Goal: Task Accomplishment & Management: Use online tool/utility

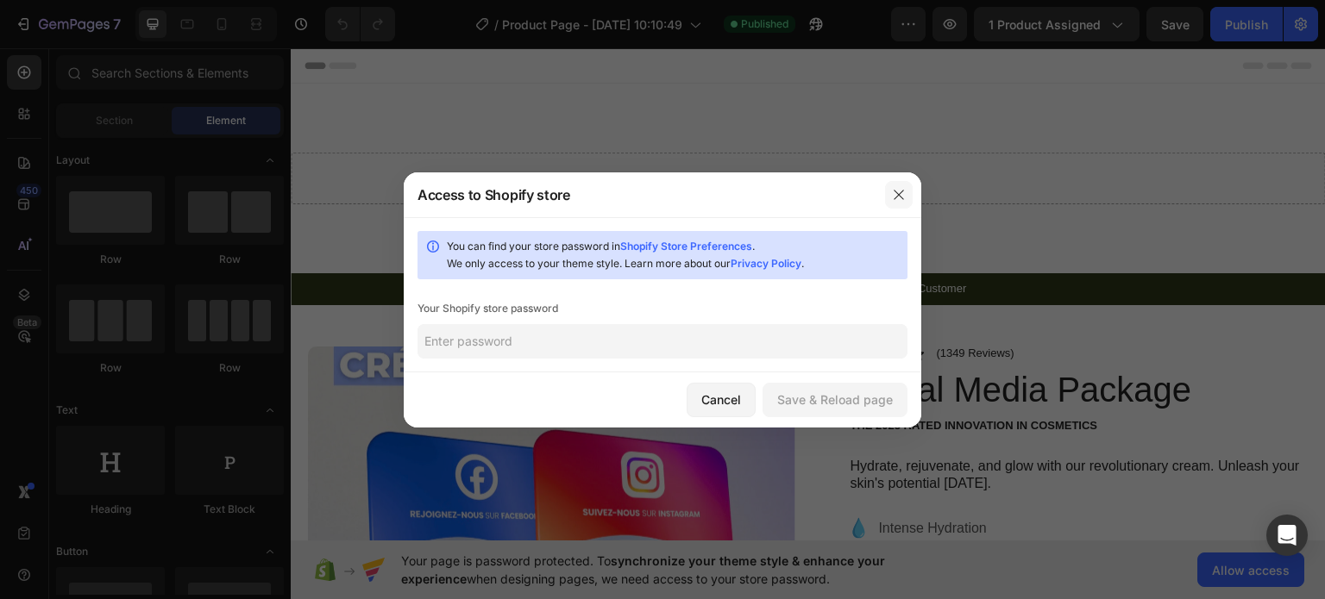
click at [902, 199] on icon "button" at bounding box center [899, 195] width 14 height 14
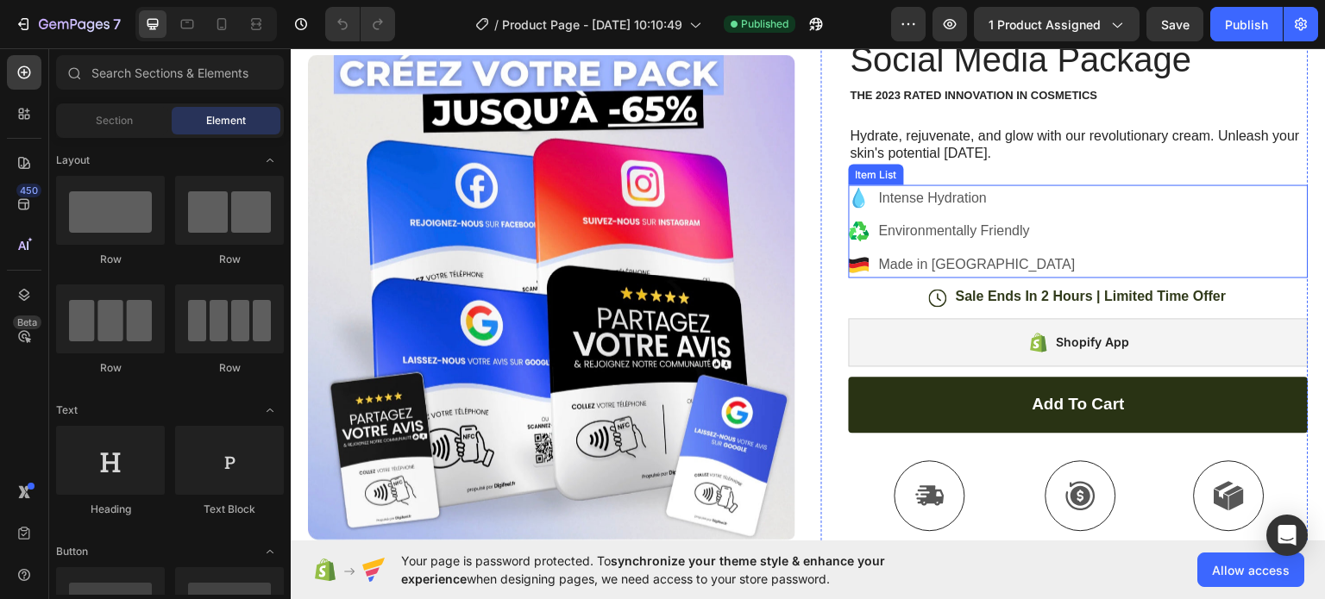
scroll to position [431, 0]
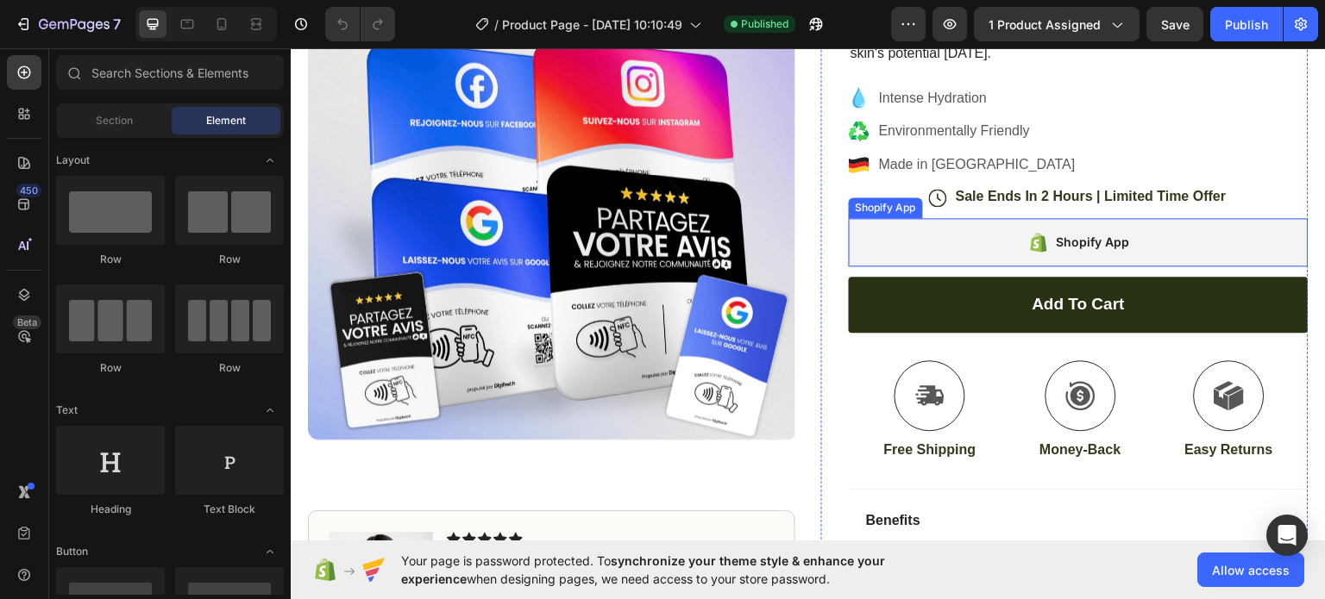
click at [972, 254] on div "Shopify App" at bounding box center [1079, 241] width 460 height 48
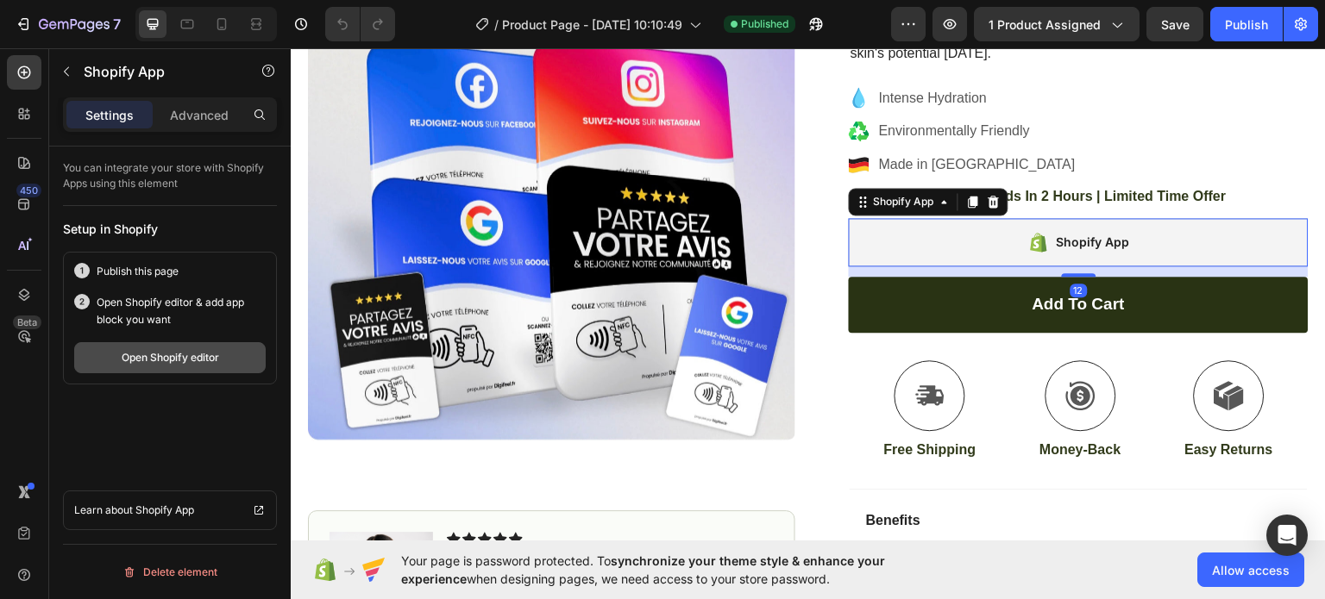
click at [190, 348] on button "Open Shopify editor" at bounding box center [169, 357] width 191 height 31
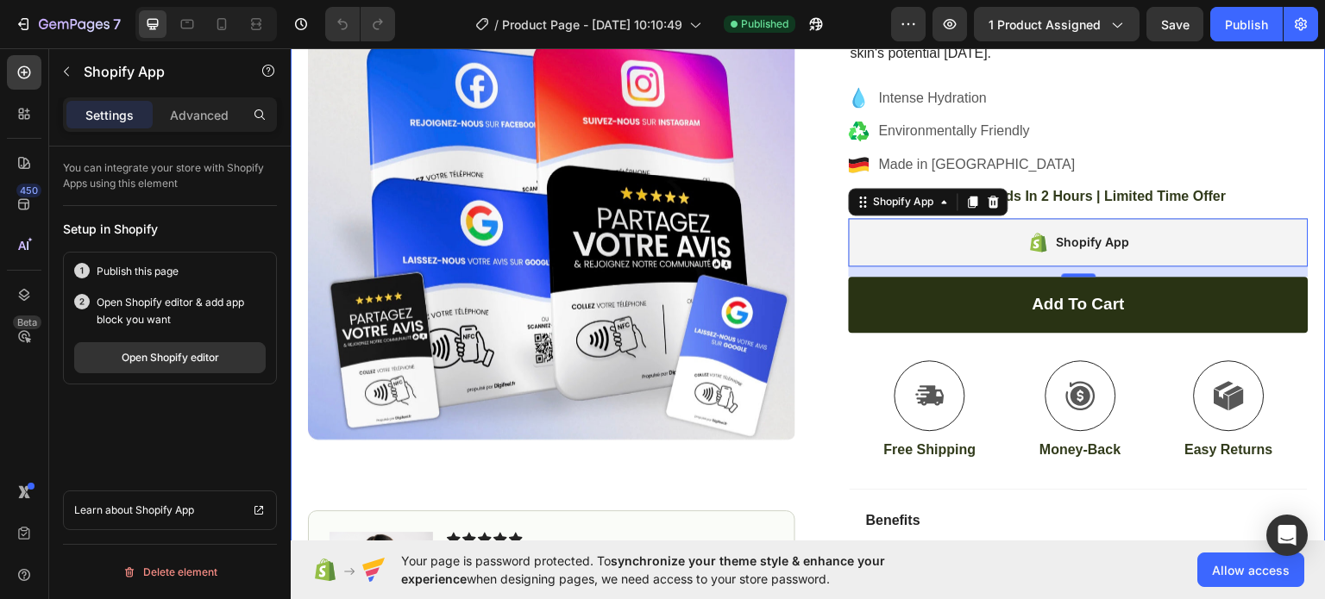
click at [821, 160] on div "Icon Icon Icon Icon Icon Icon List (1349 Reviews) Text Block Row Social Media P…" at bounding box center [1064, 311] width 487 height 793
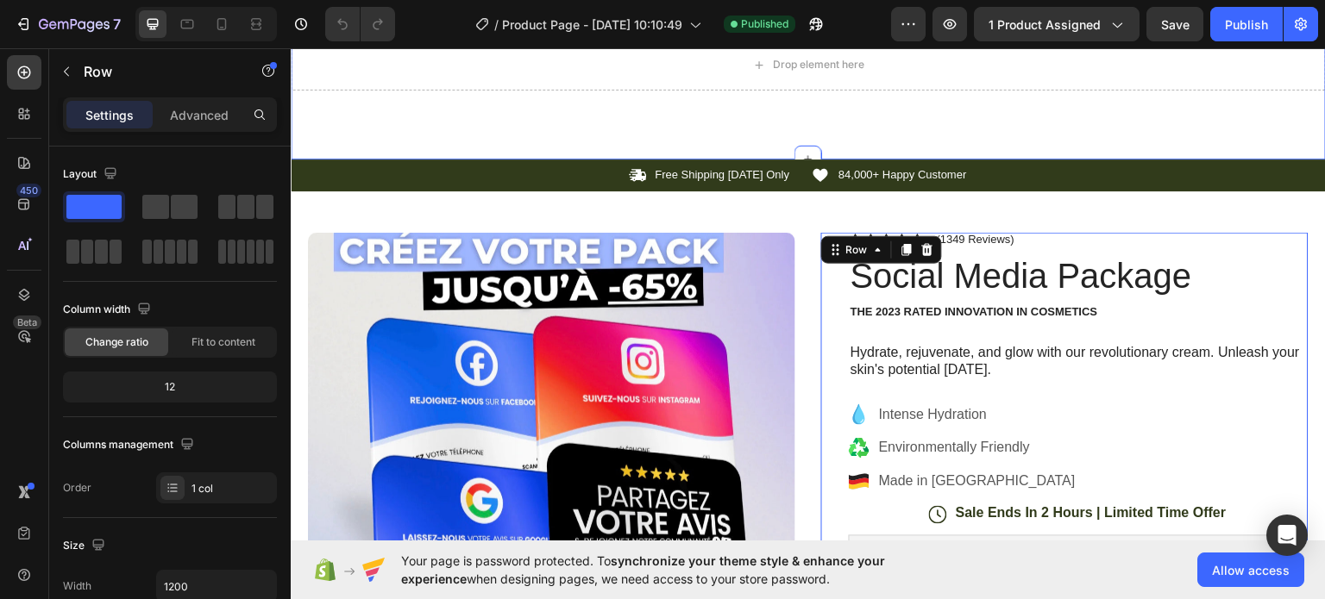
scroll to position [0, 0]
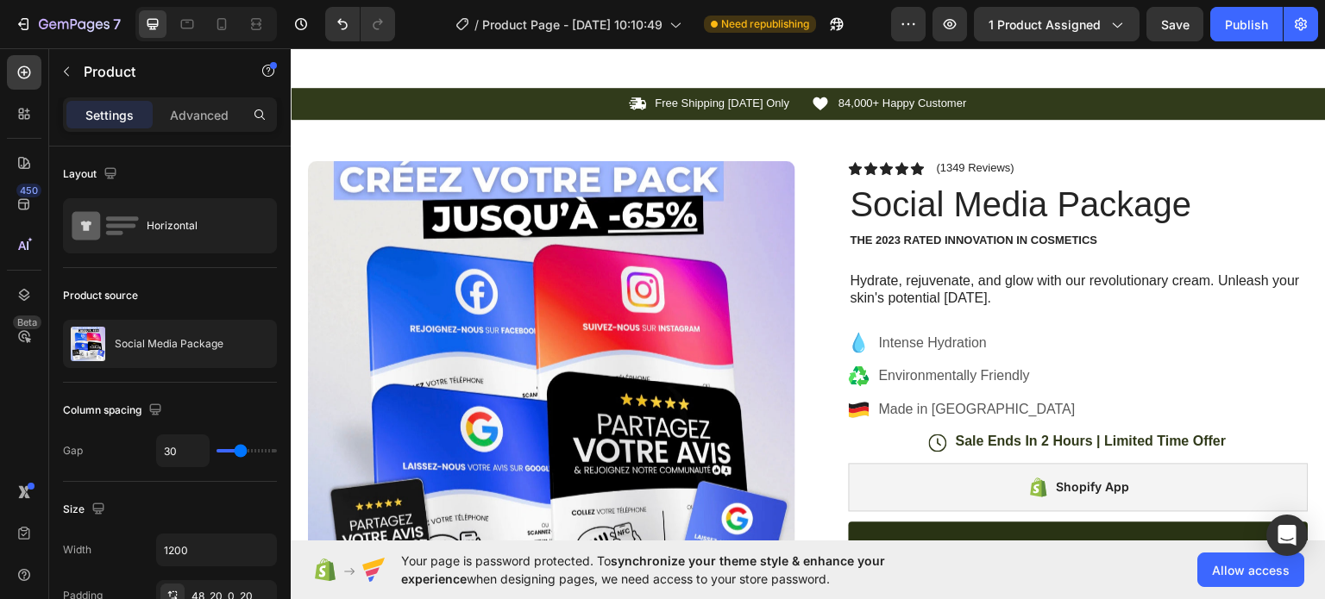
scroll to position [259, 0]
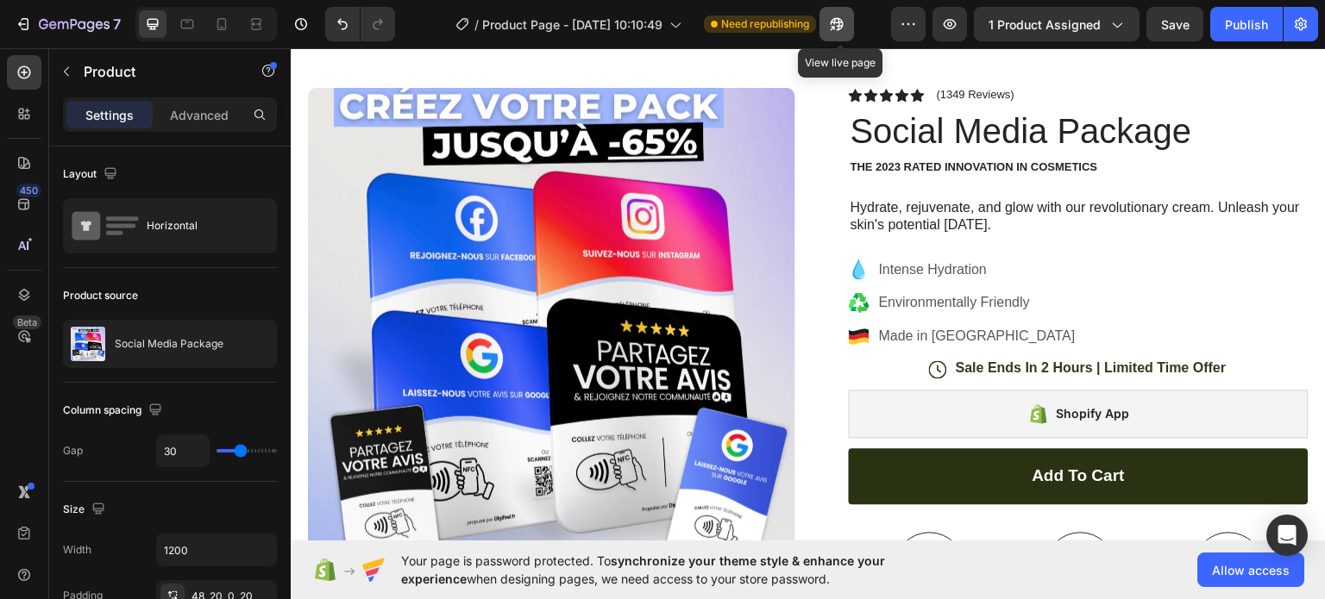
click at [842, 27] on icon "button" at bounding box center [836, 24] width 13 height 13
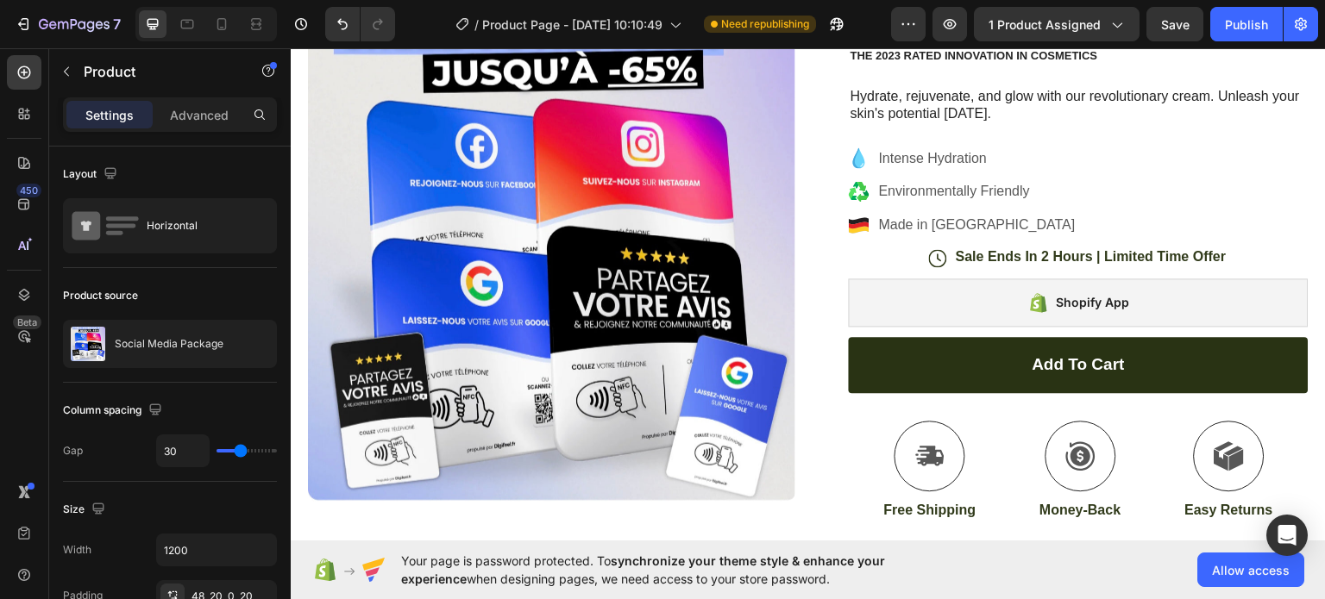
scroll to position [431, 0]
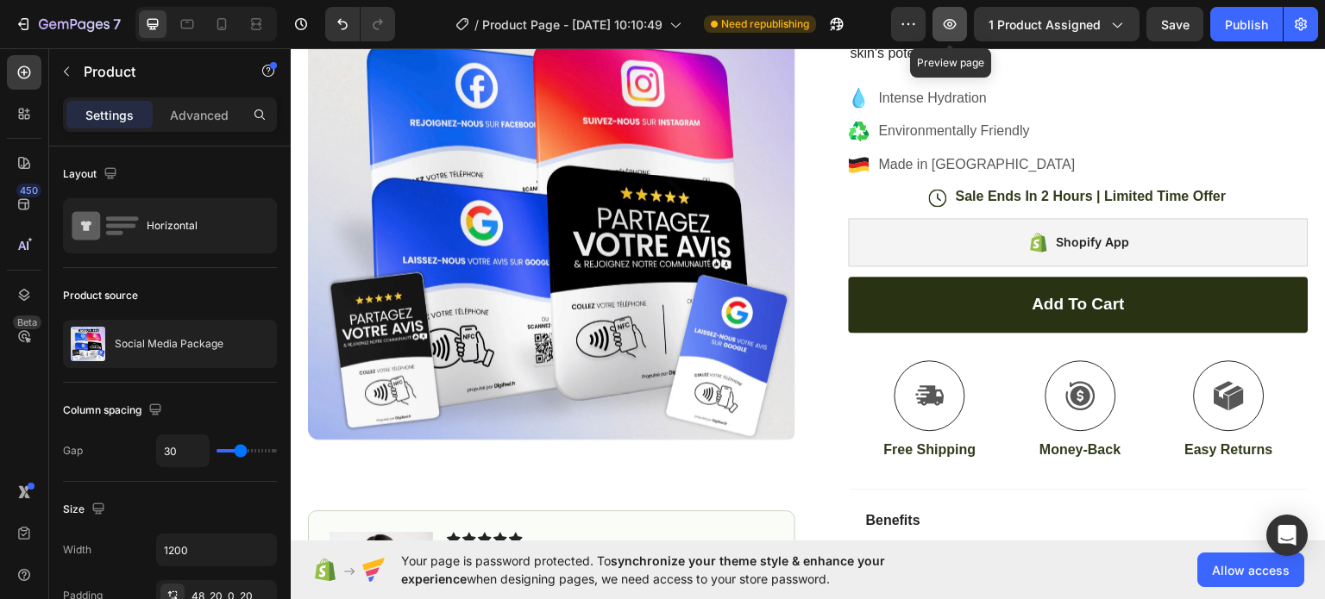
click at [944, 22] on icon "button" at bounding box center [949, 24] width 17 height 17
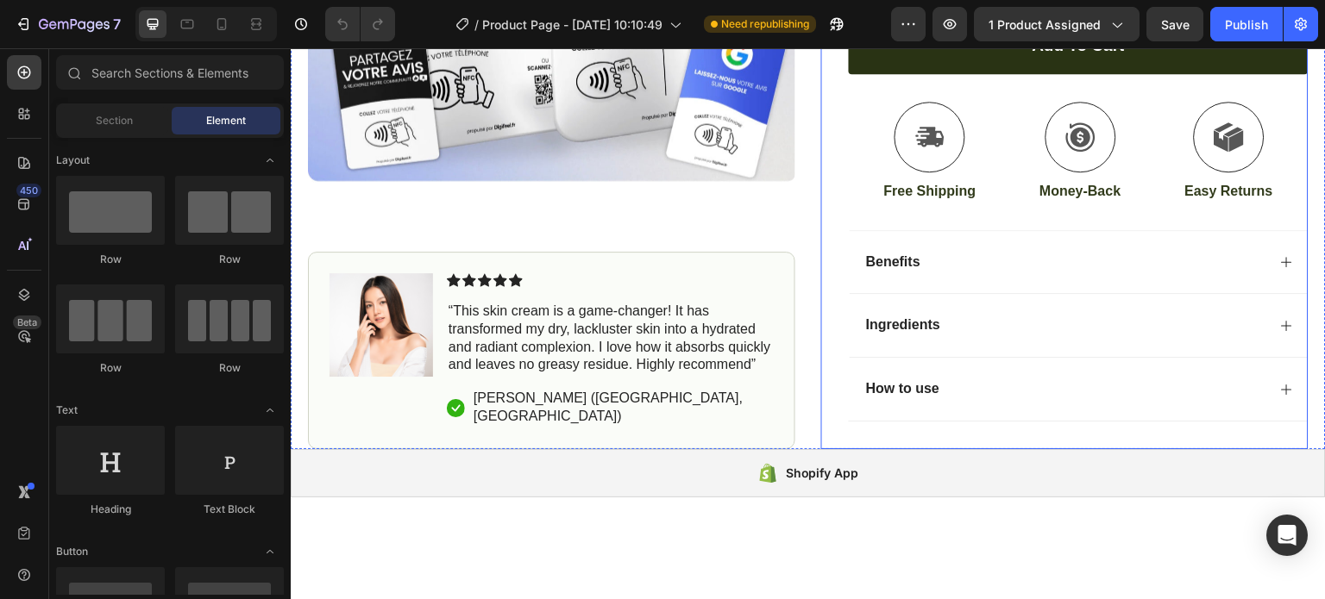
scroll to position [862, 0]
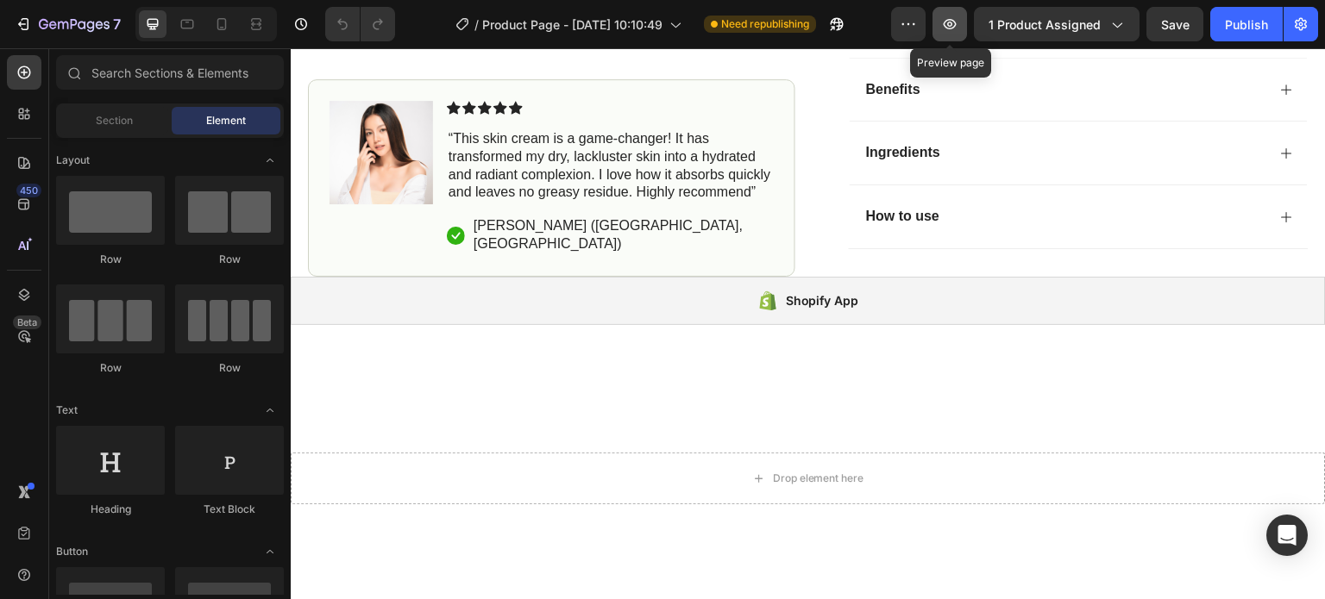
click at [952, 34] on button "button" at bounding box center [949, 24] width 34 height 34
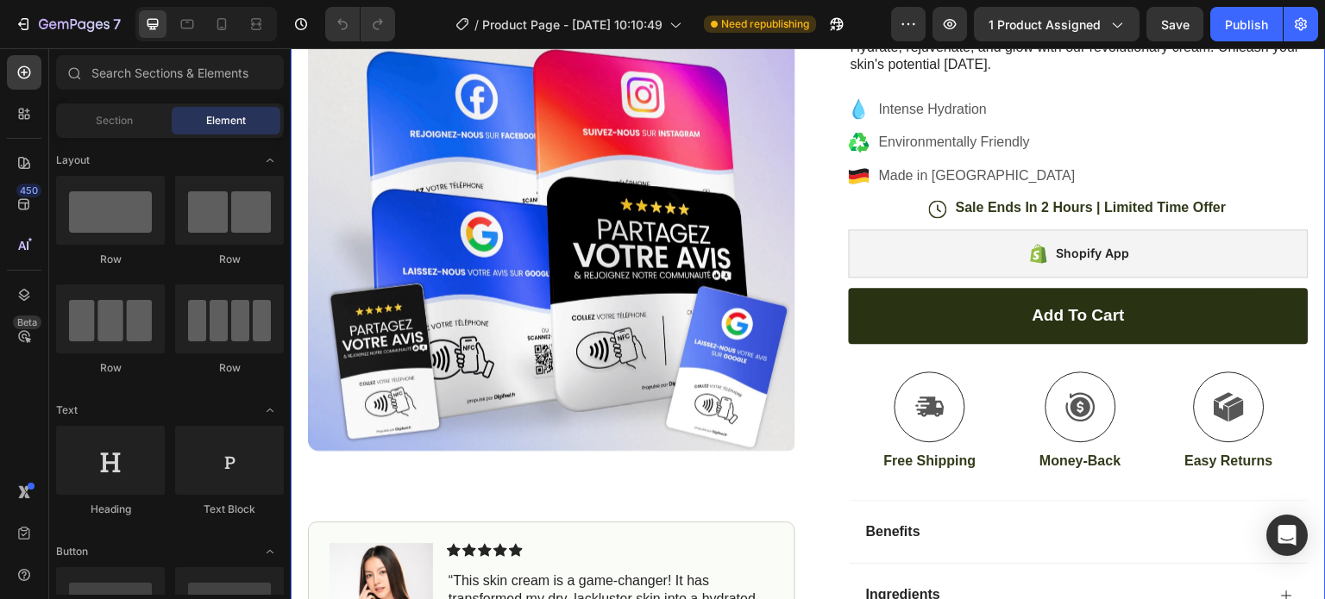
scroll to position [431, 0]
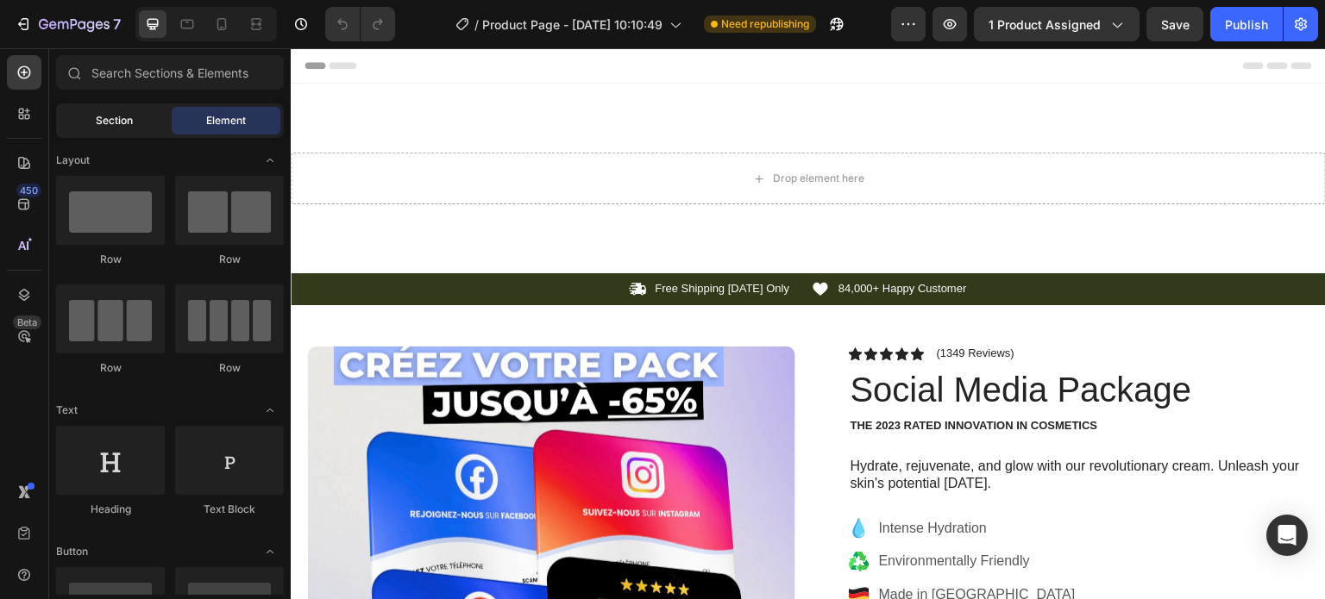
click at [110, 117] on span "Section" at bounding box center [114, 121] width 37 height 16
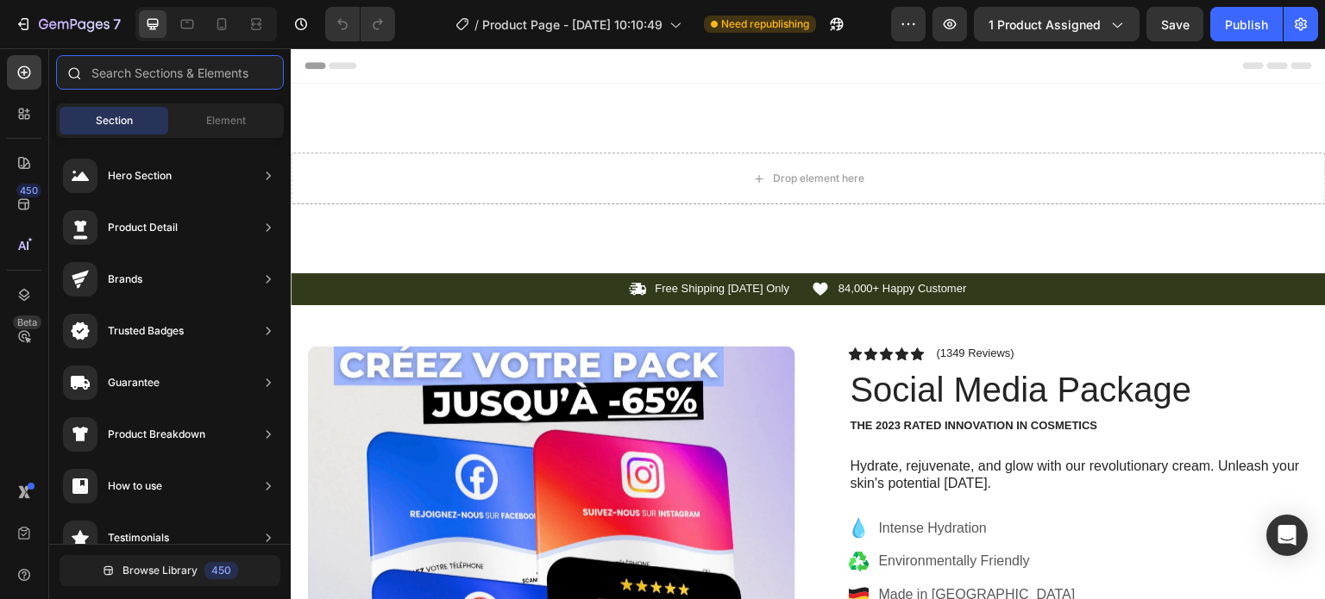
click at [175, 78] on input "text" at bounding box center [170, 72] width 228 height 34
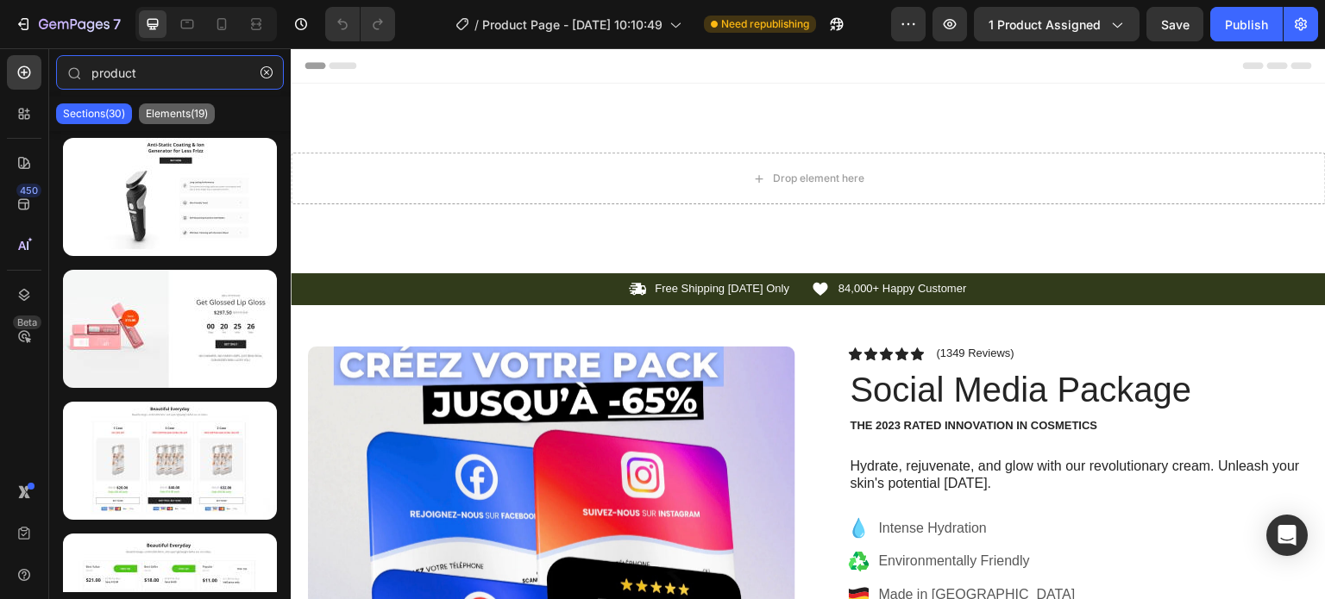
type input "product"
click at [166, 110] on p "Elements(19)" at bounding box center [177, 114] width 62 height 14
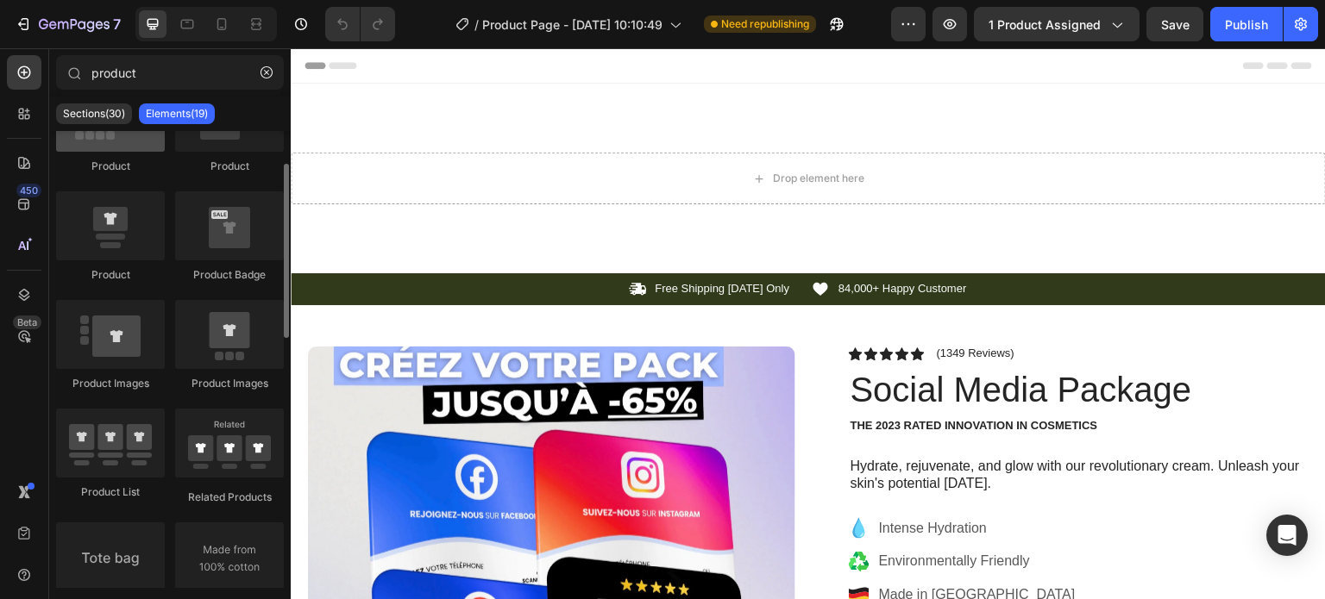
scroll to position [172, 0]
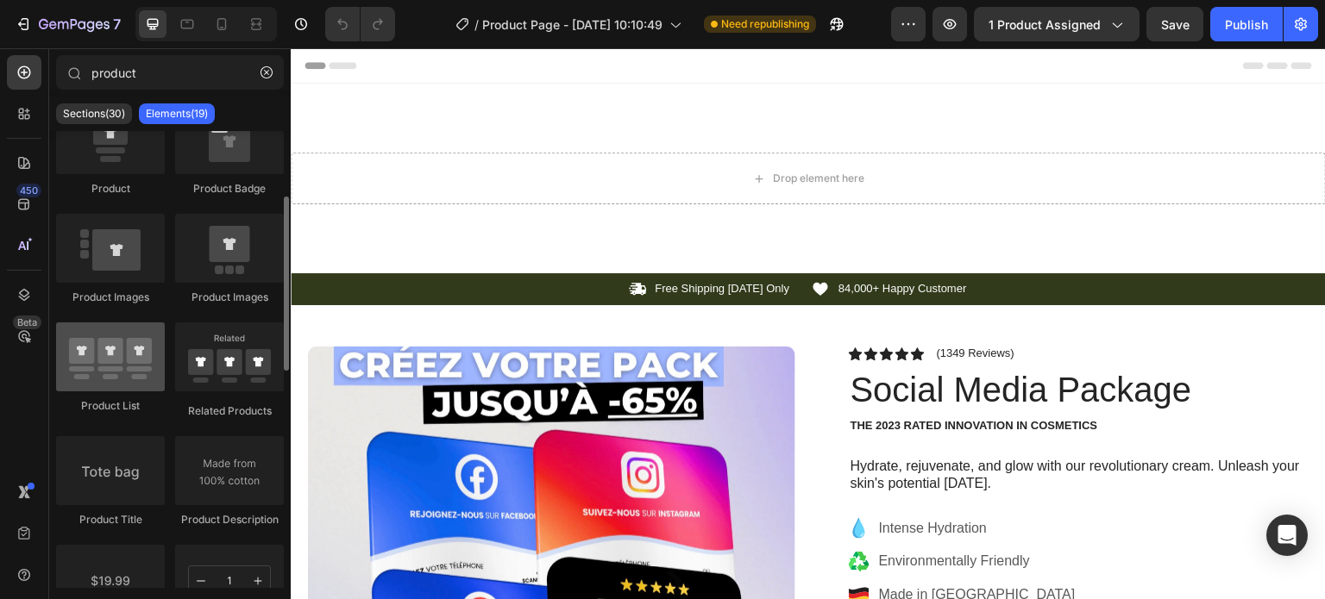
click at [114, 368] on div at bounding box center [110, 357] width 109 height 69
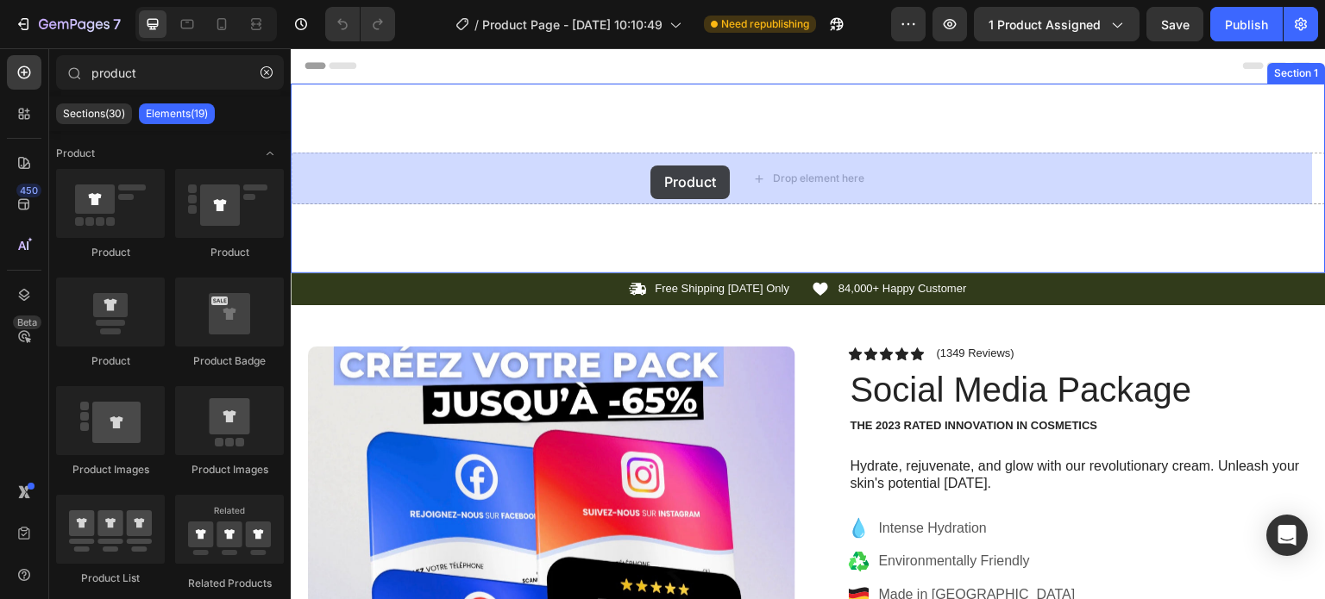
drag, startPoint x: 430, startPoint y: 263, endPoint x: 650, endPoint y: 166, distance: 240.5
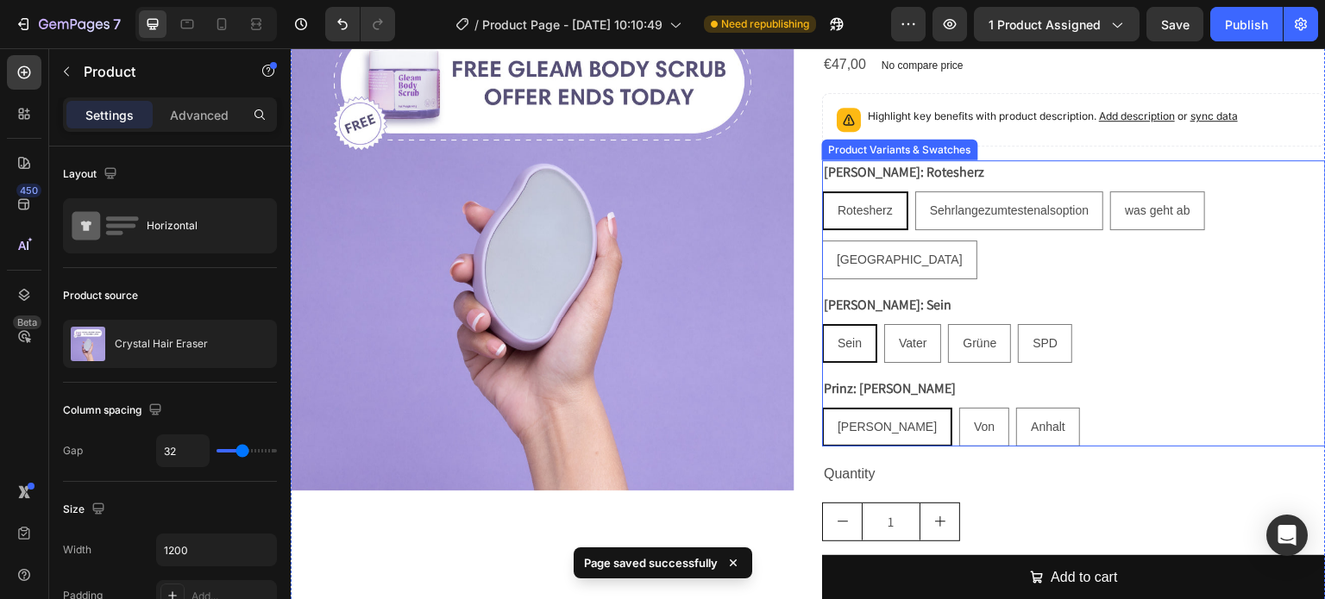
scroll to position [172, 0]
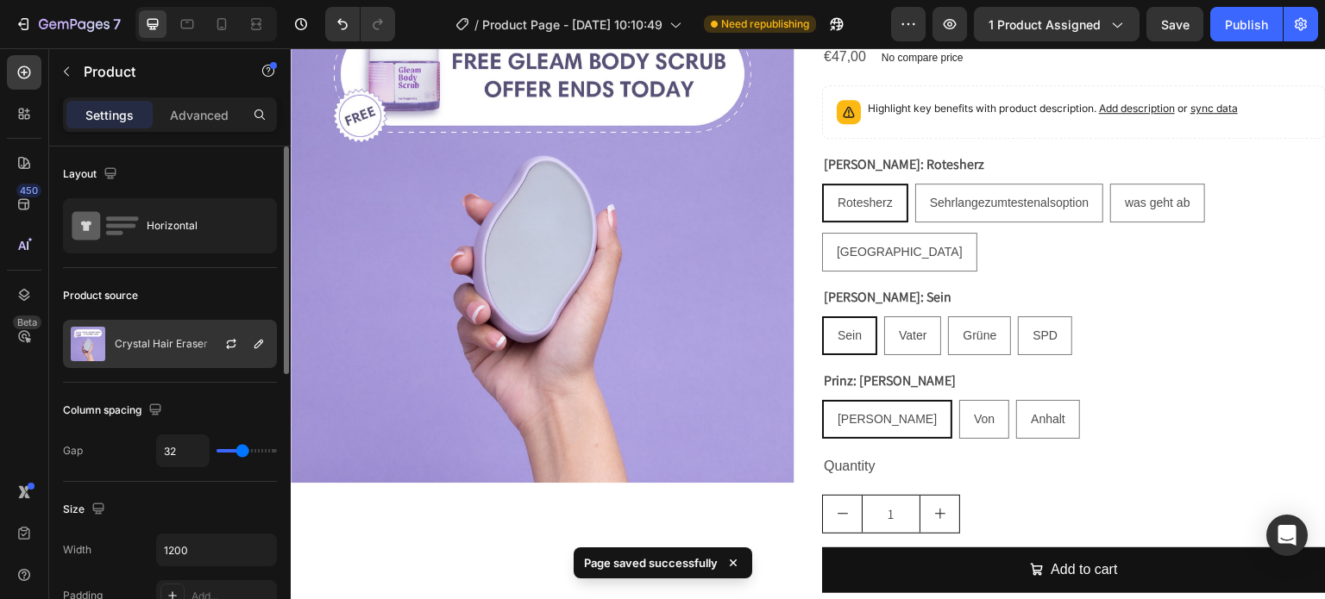
click at [210, 341] on div at bounding box center [238, 344] width 76 height 47
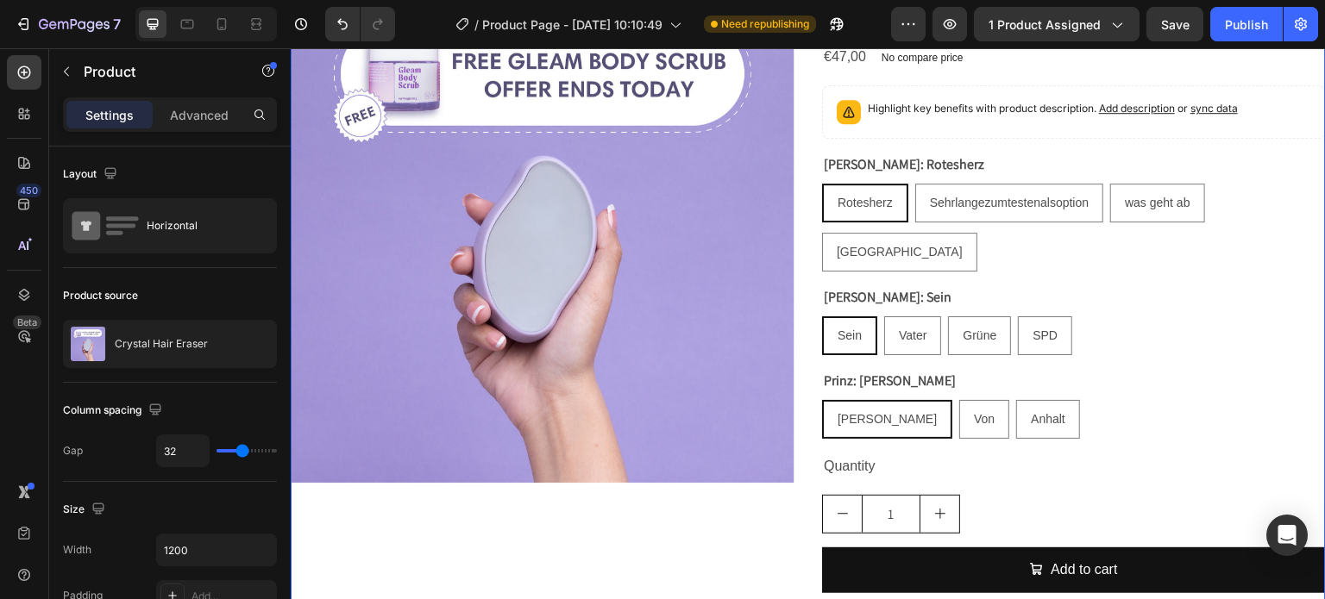
click at [1021, 395] on div "Crystal Hair Eraser Product Title €47,00 Product Price Product Price No compare…" at bounding box center [1074, 323] width 504 height 686
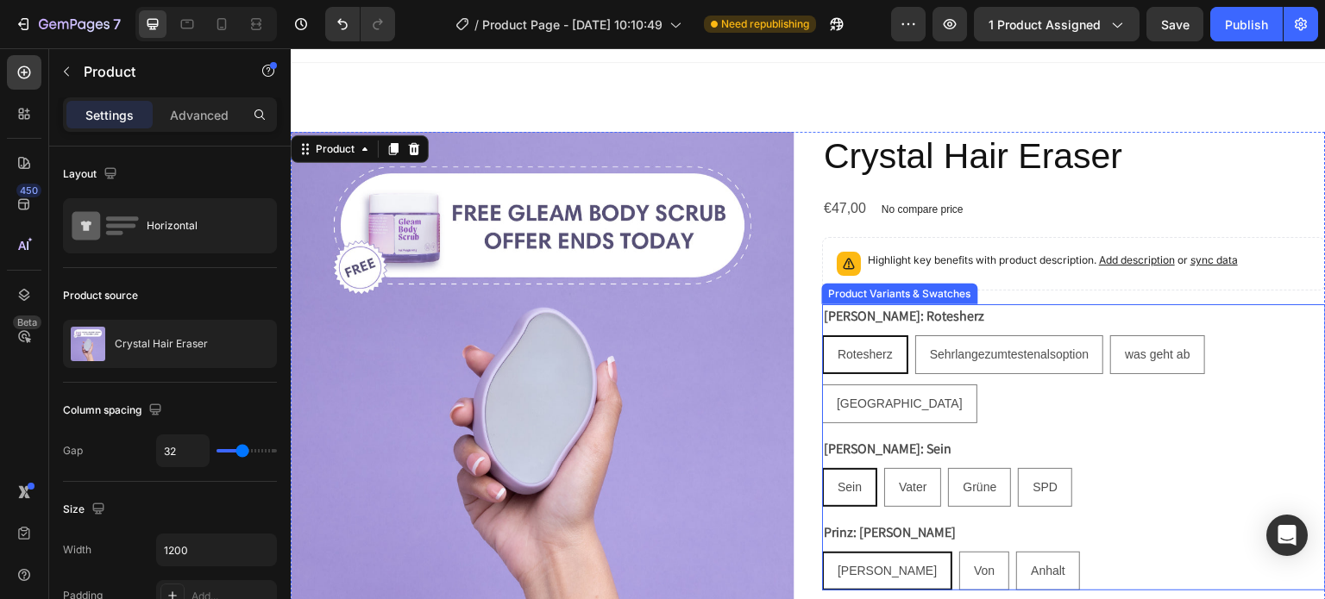
scroll to position [0, 0]
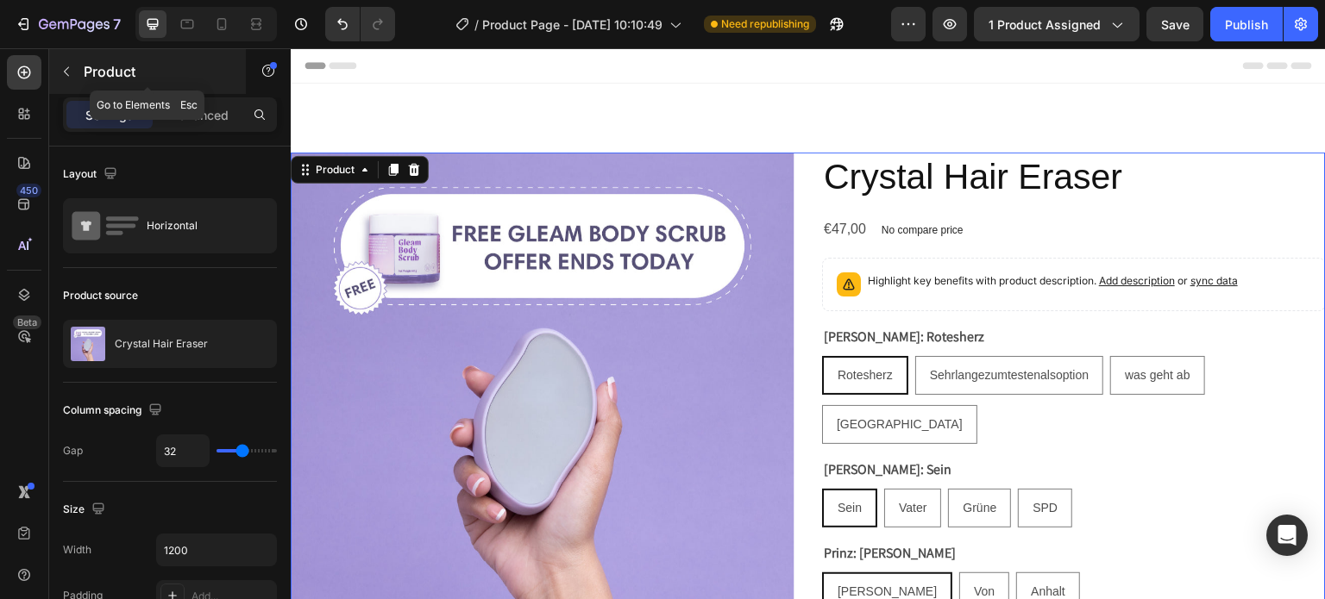
click at [58, 72] on button "button" at bounding box center [67, 72] width 28 height 28
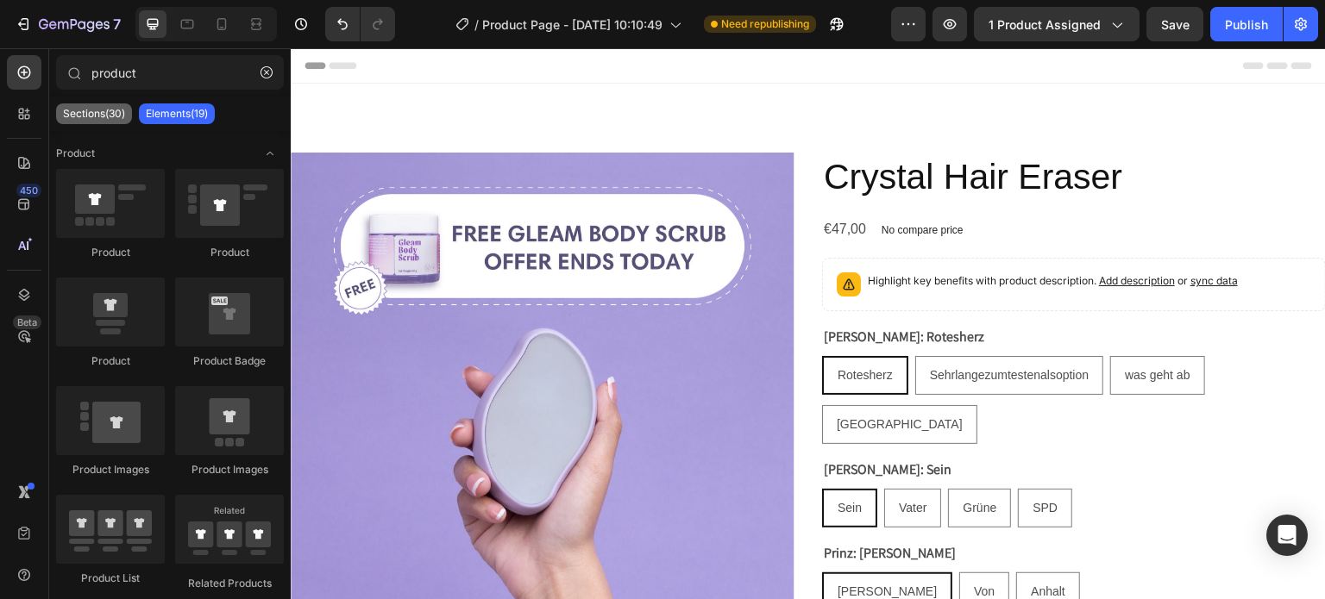
click at [96, 114] on p "Sections(30)" at bounding box center [94, 114] width 62 height 14
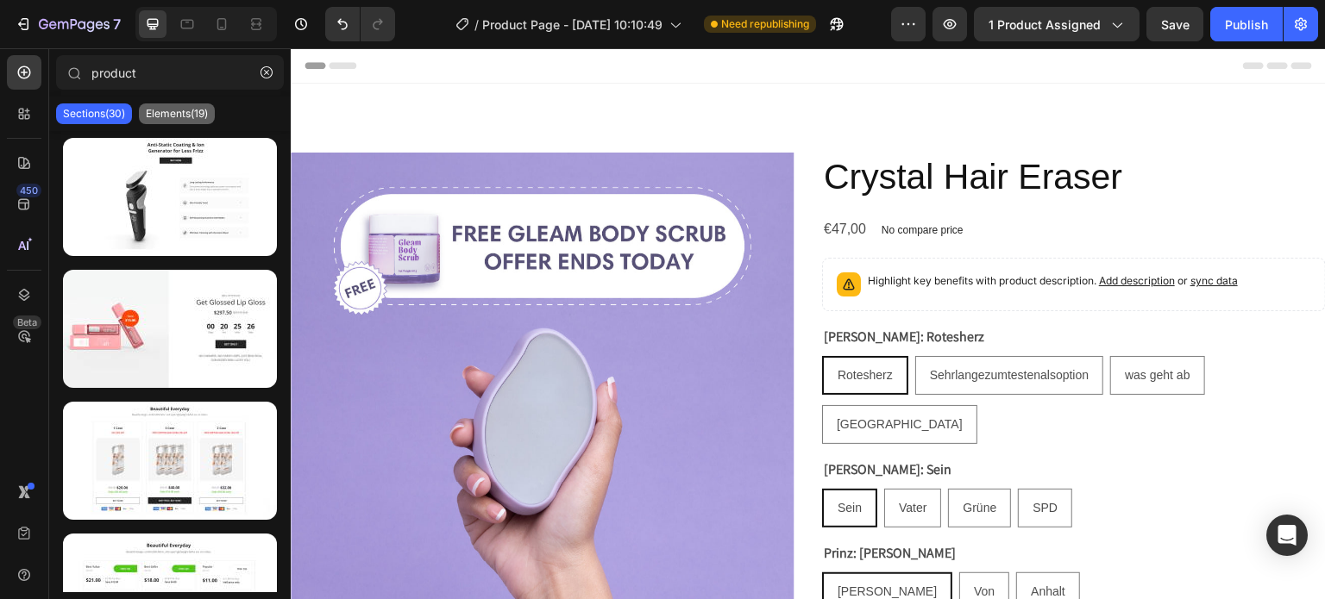
click at [167, 110] on p "Elements(19)" at bounding box center [177, 114] width 62 height 14
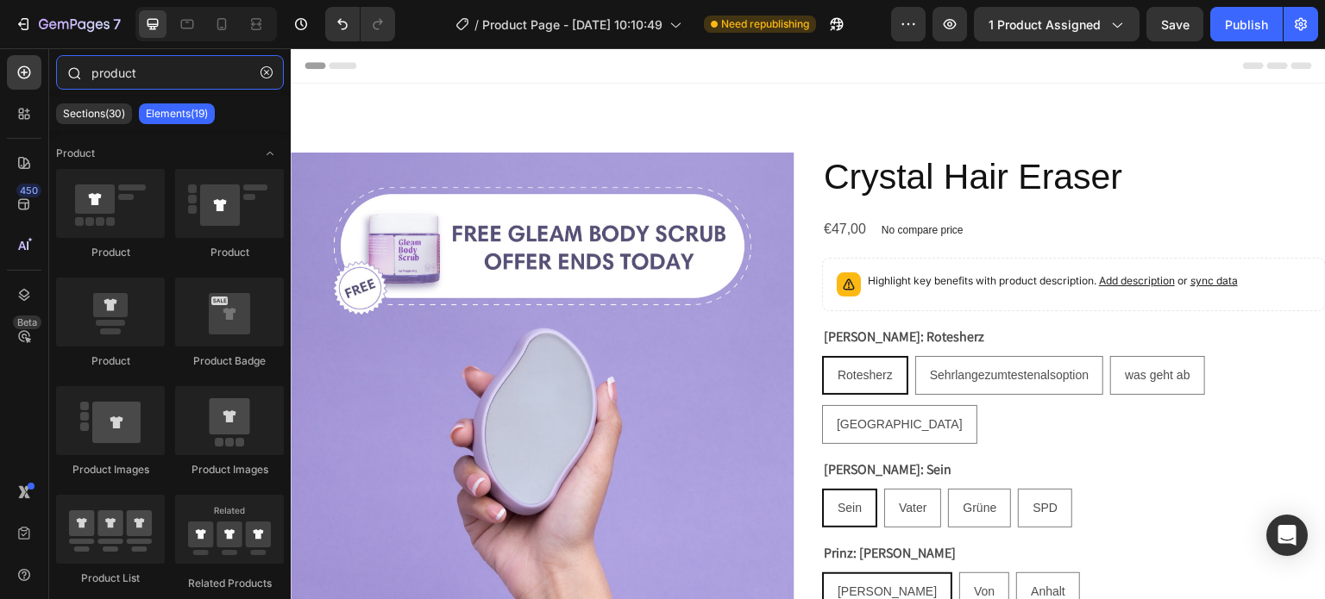
click at [131, 86] on input "product" at bounding box center [170, 72] width 228 height 34
click at [183, 83] on input "product" at bounding box center [170, 72] width 228 height 34
drag, startPoint x: 189, startPoint y: 82, endPoint x: 68, endPoint y: 89, distance: 120.9
click at [68, 89] on div "product" at bounding box center [169, 75] width 241 height 41
click at [139, 147] on div "Product" at bounding box center [170, 153] width 228 height 17
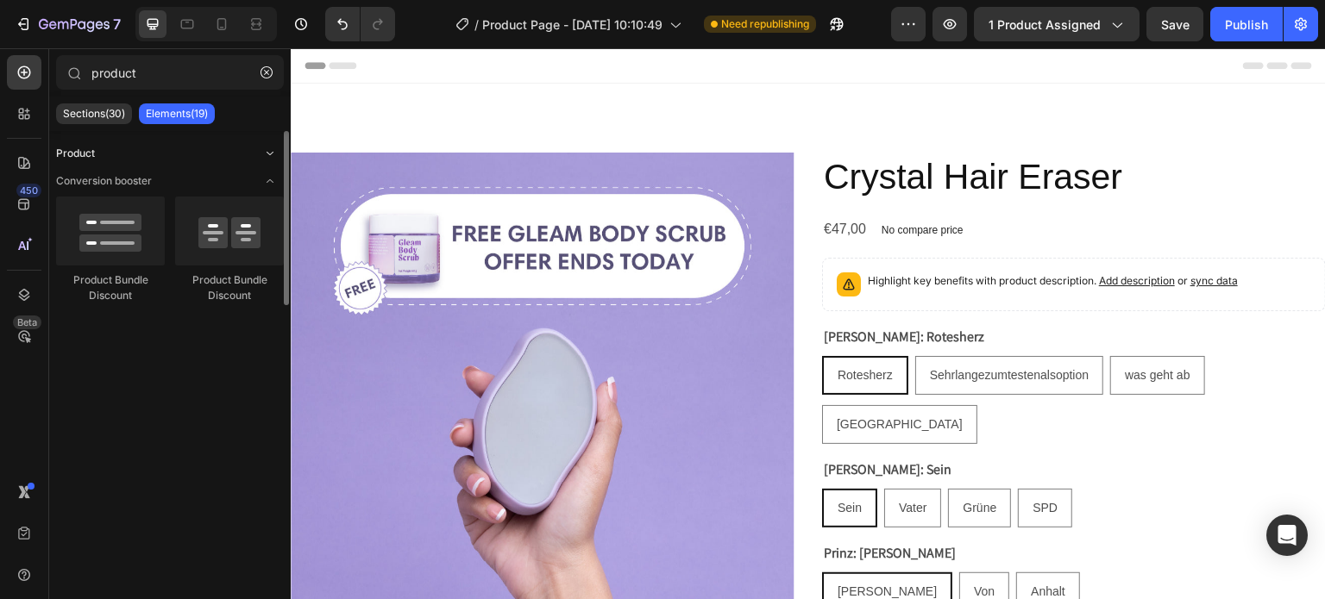
click at [147, 152] on div "Product" at bounding box center [170, 153] width 228 height 17
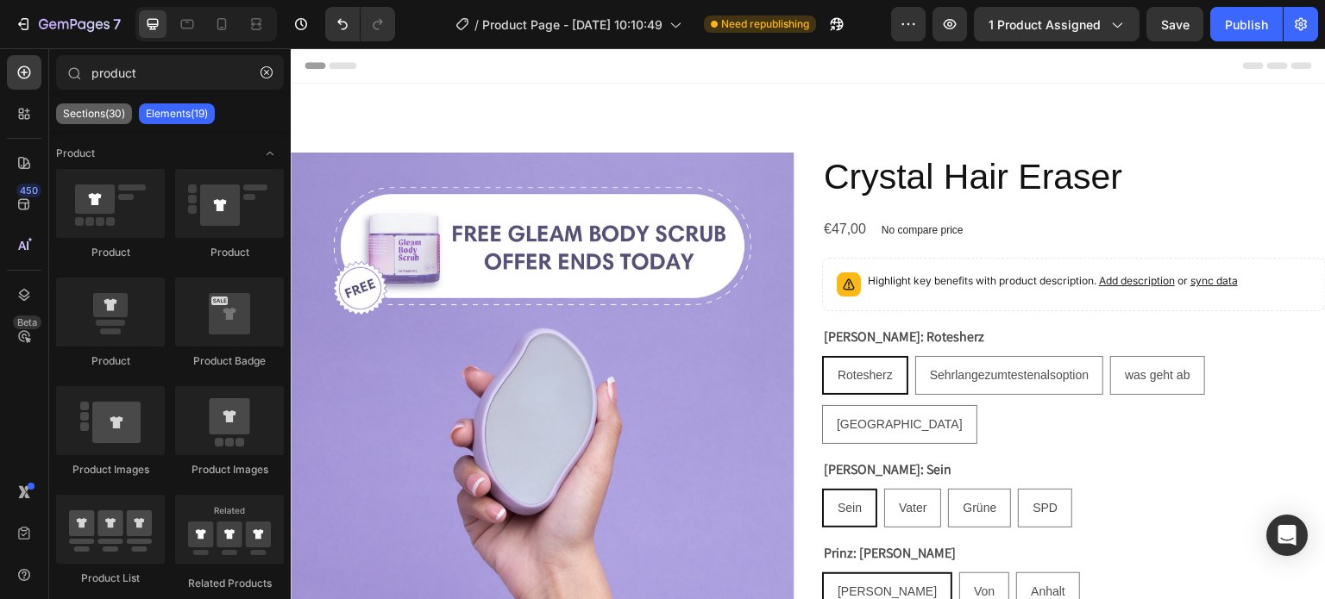
click at [100, 112] on p "Sections(30)" at bounding box center [94, 114] width 62 height 14
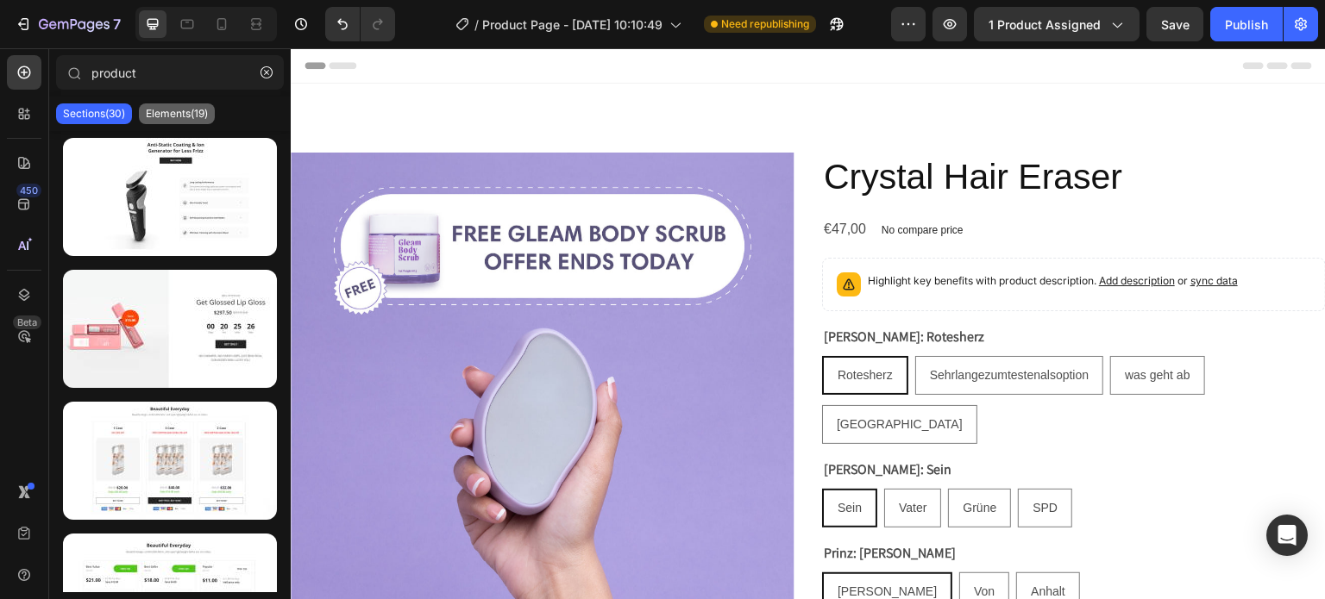
click at [186, 113] on p "Elements(19)" at bounding box center [177, 114] width 62 height 14
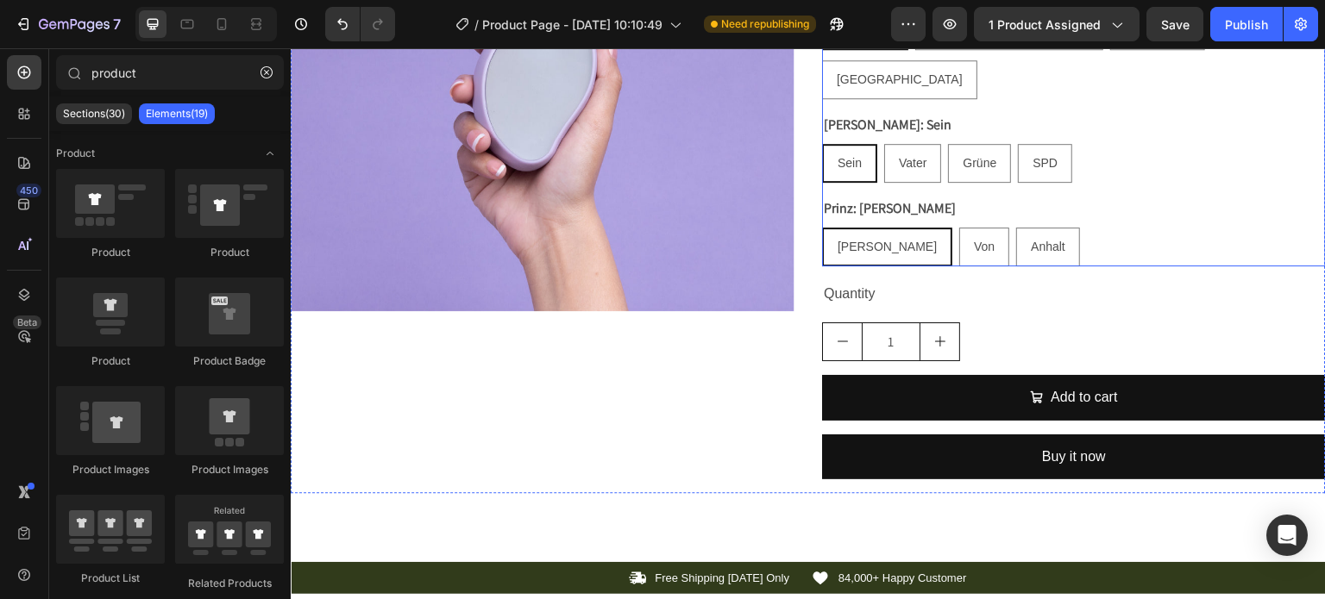
scroll to position [172, 0]
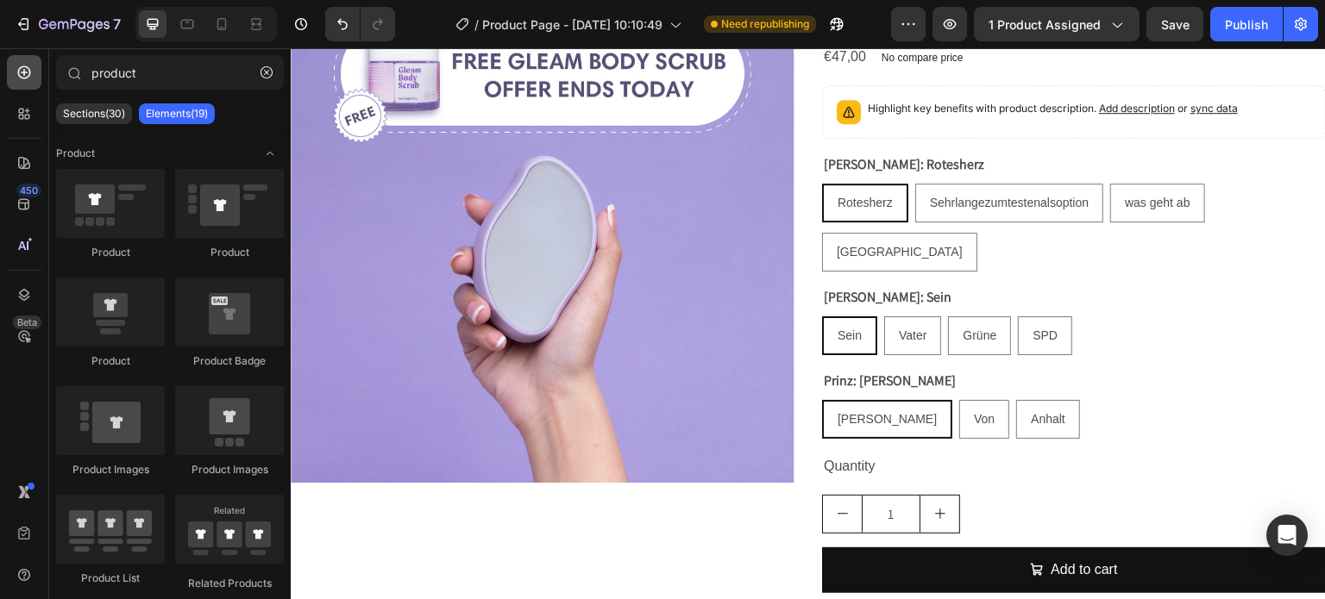
click at [12, 75] on div at bounding box center [24, 72] width 34 height 34
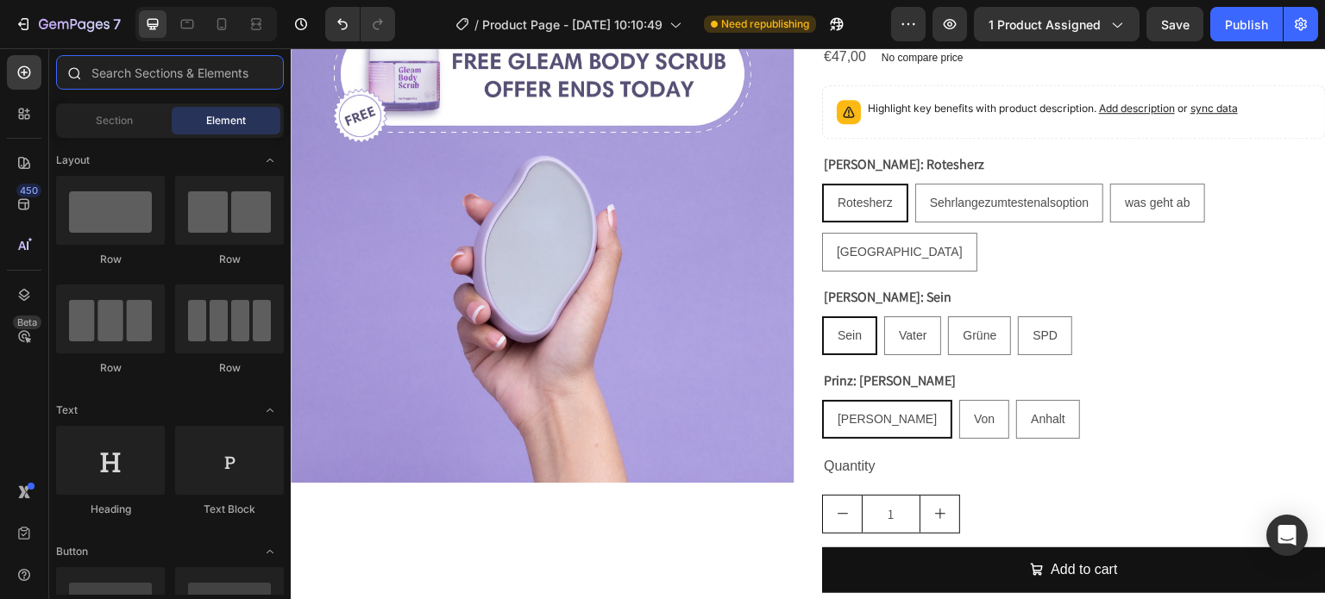
click at [138, 72] on input "text" at bounding box center [170, 72] width 228 height 34
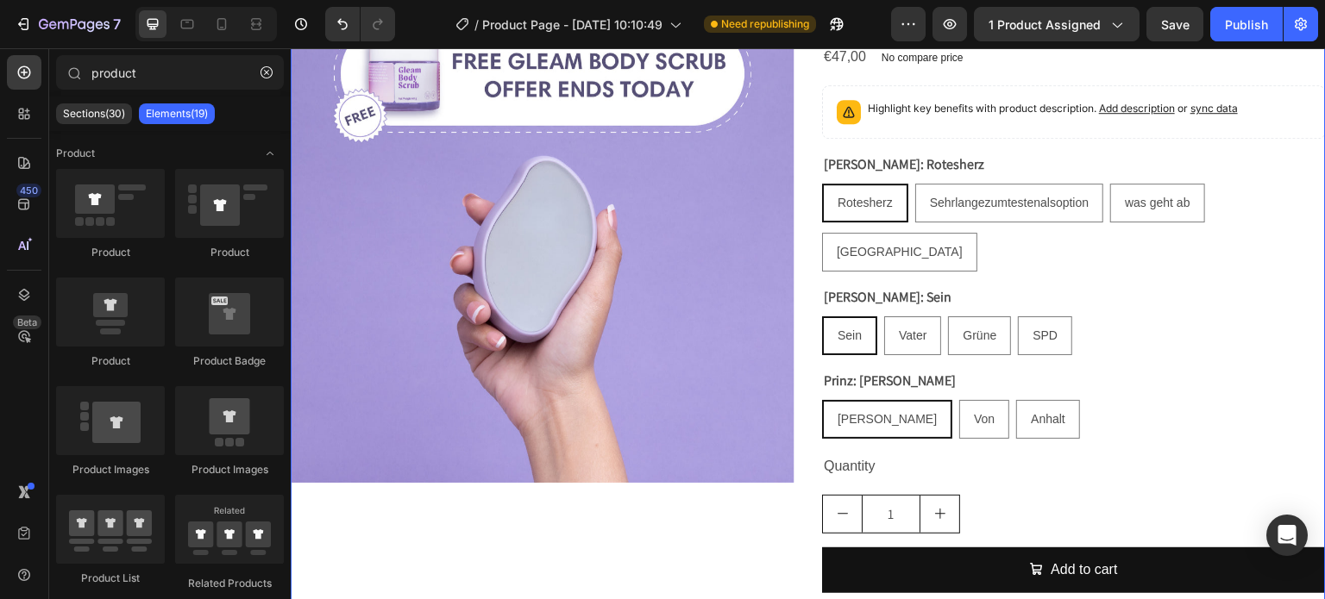
click at [799, 147] on div "Product Images Crystal Hair Eraser Product Title €47,00 Product Price Product P…" at bounding box center [808, 323] width 1035 height 686
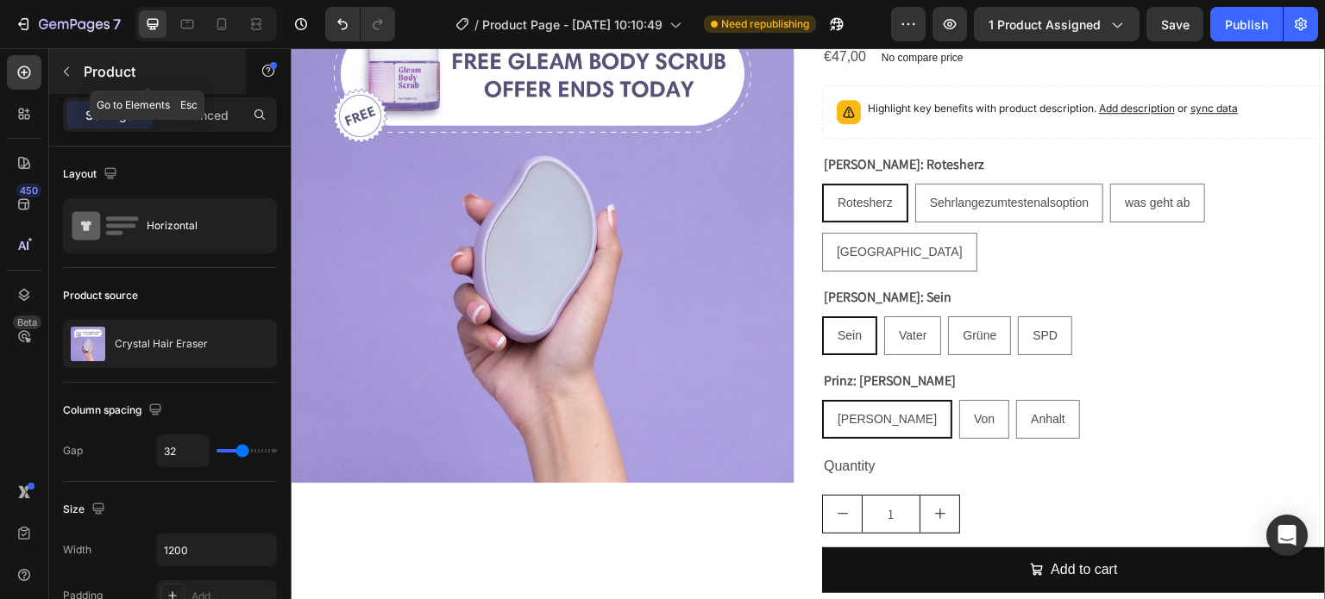
click at [109, 83] on div "Product" at bounding box center [147, 71] width 197 height 45
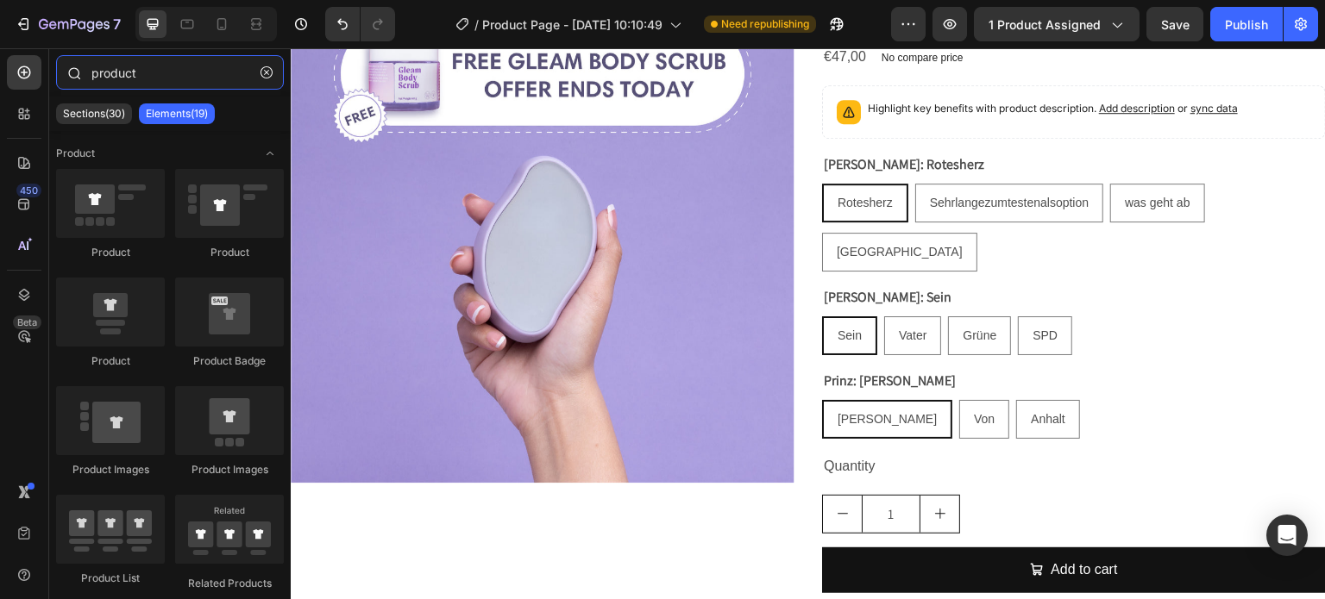
click at [160, 72] on input "product" at bounding box center [170, 72] width 228 height 34
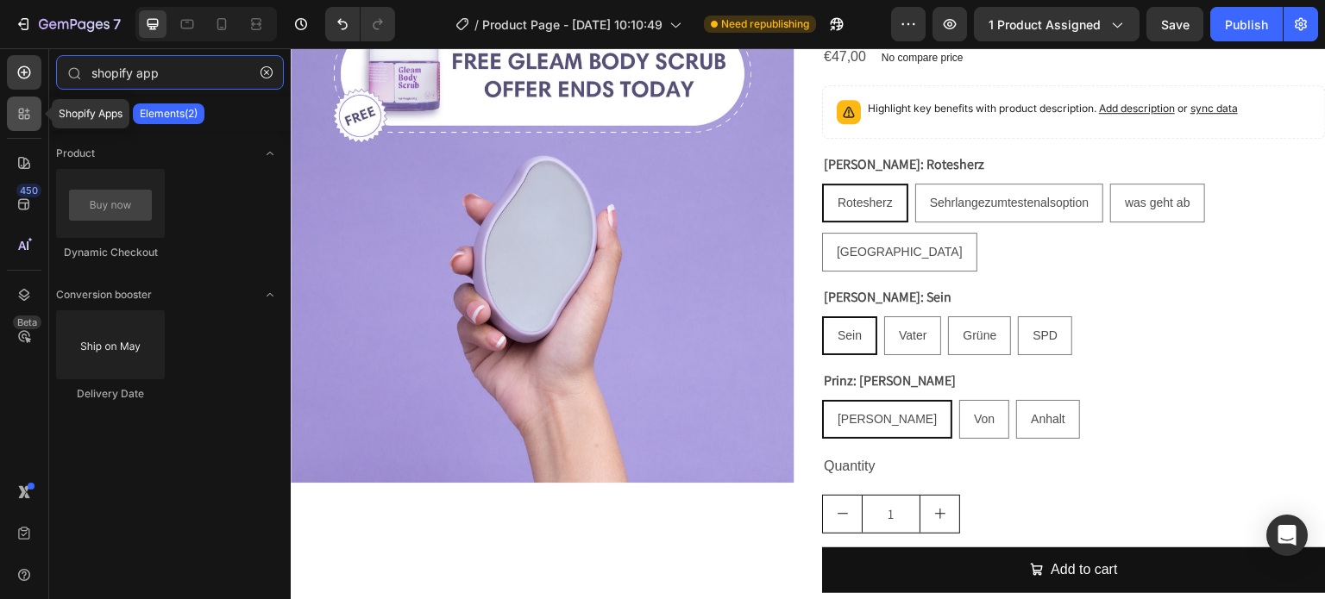
type input "shopify app"
click at [38, 103] on div at bounding box center [24, 114] width 34 height 34
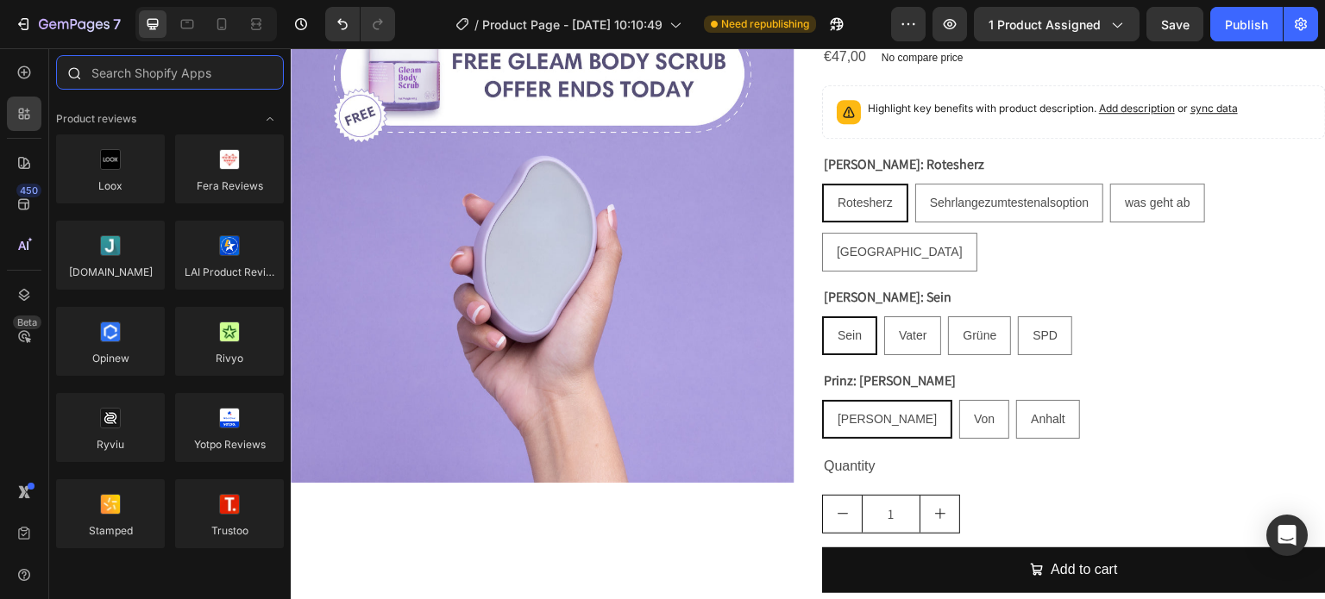
click at [128, 72] on input "text" at bounding box center [170, 72] width 228 height 34
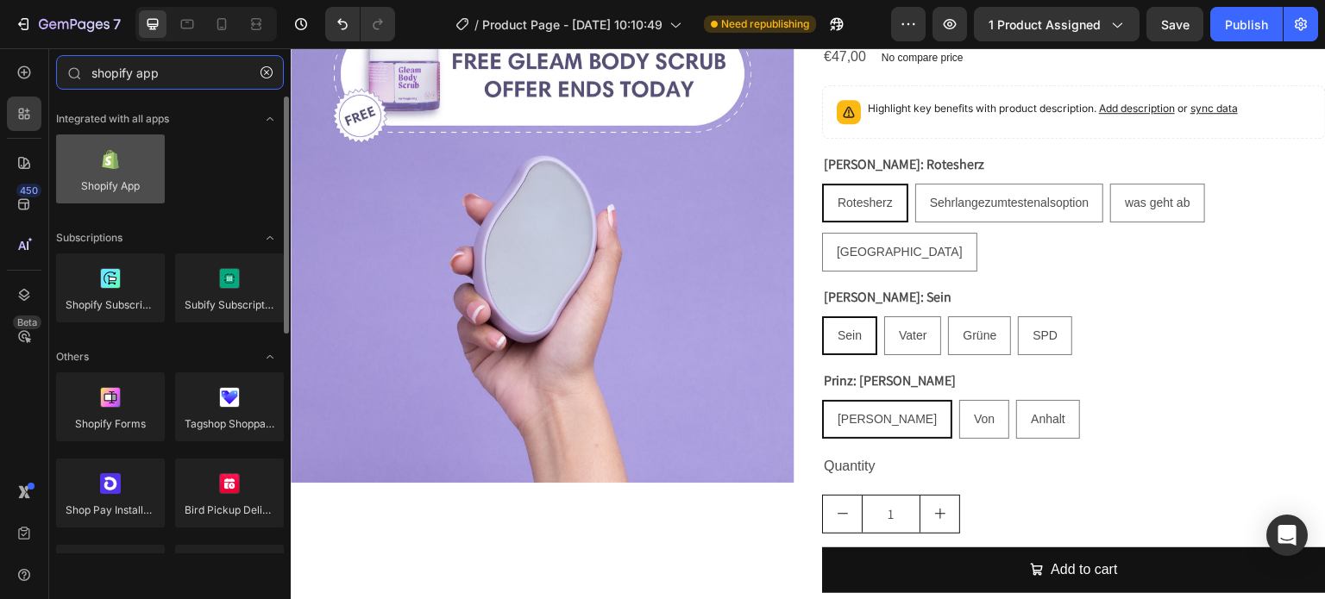
type input "shopify app"
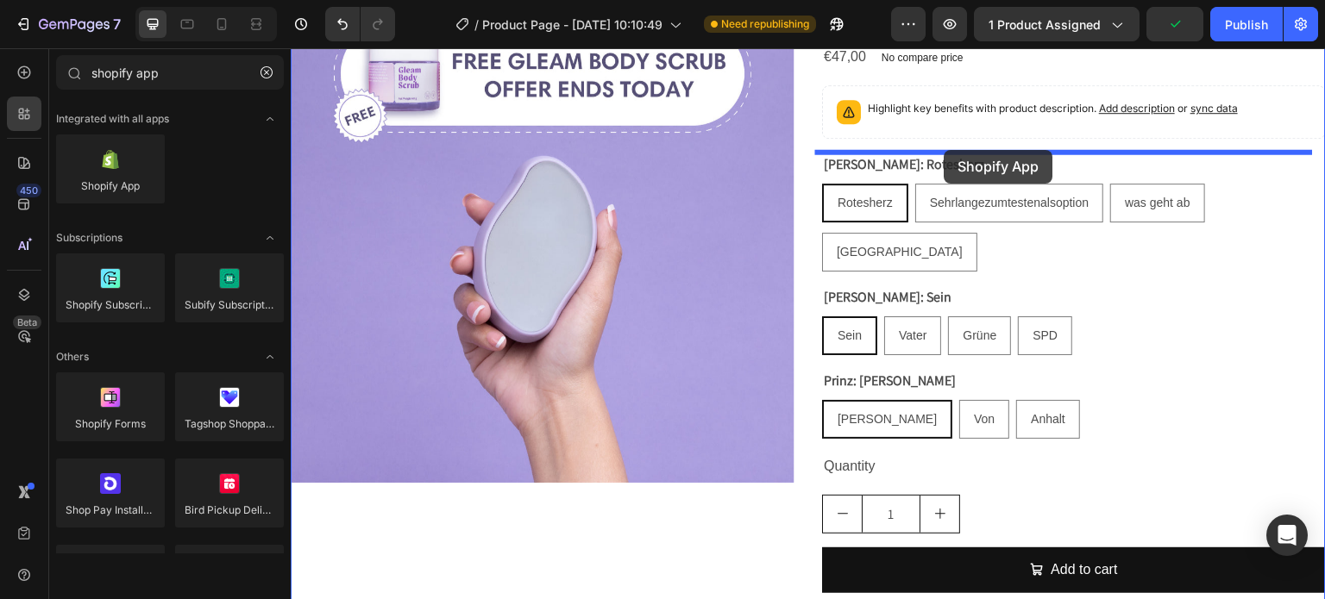
drag, startPoint x: 398, startPoint y: 219, endPoint x: 944, endPoint y: 150, distance: 550.2
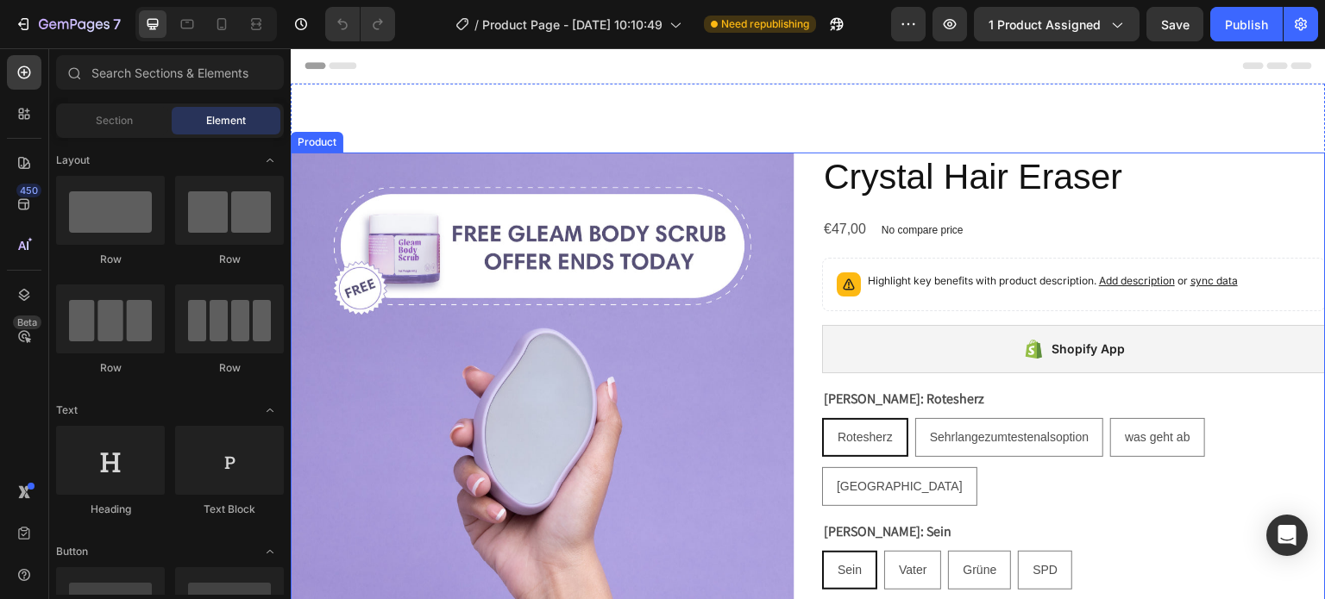
click at [807, 164] on div "Product Images Crystal Hair Eraser Product Title €47,00 Product Price Product P…" at bounding box center [808, 527] width 1035 height 748
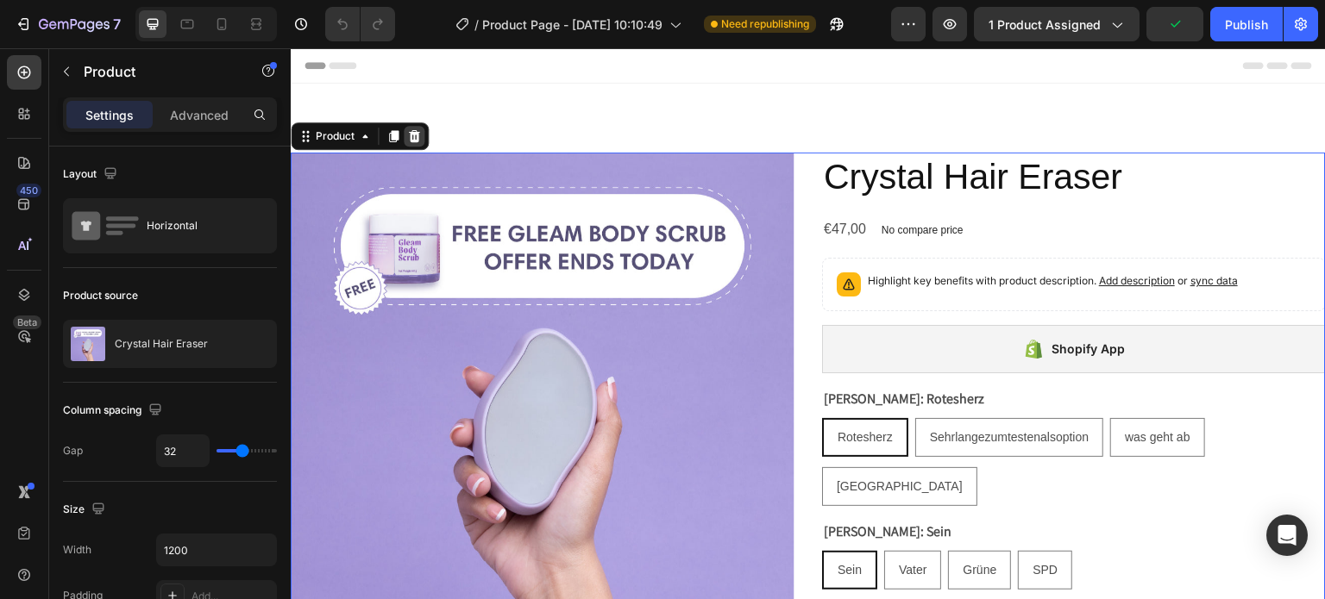
click at [417, 134] on icon at bounding box center [414, 136] width 11 height 12
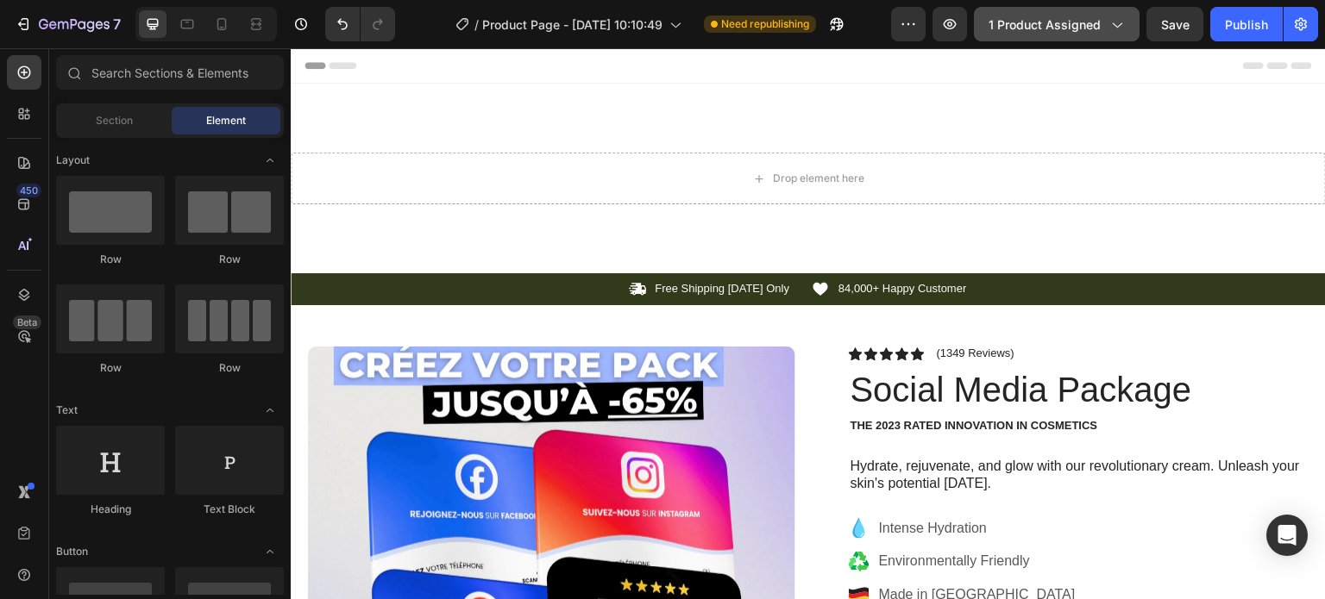
click at [1080, 26] on span "1 product assigned" at bounding box center [1044, 25] width 112 height 18
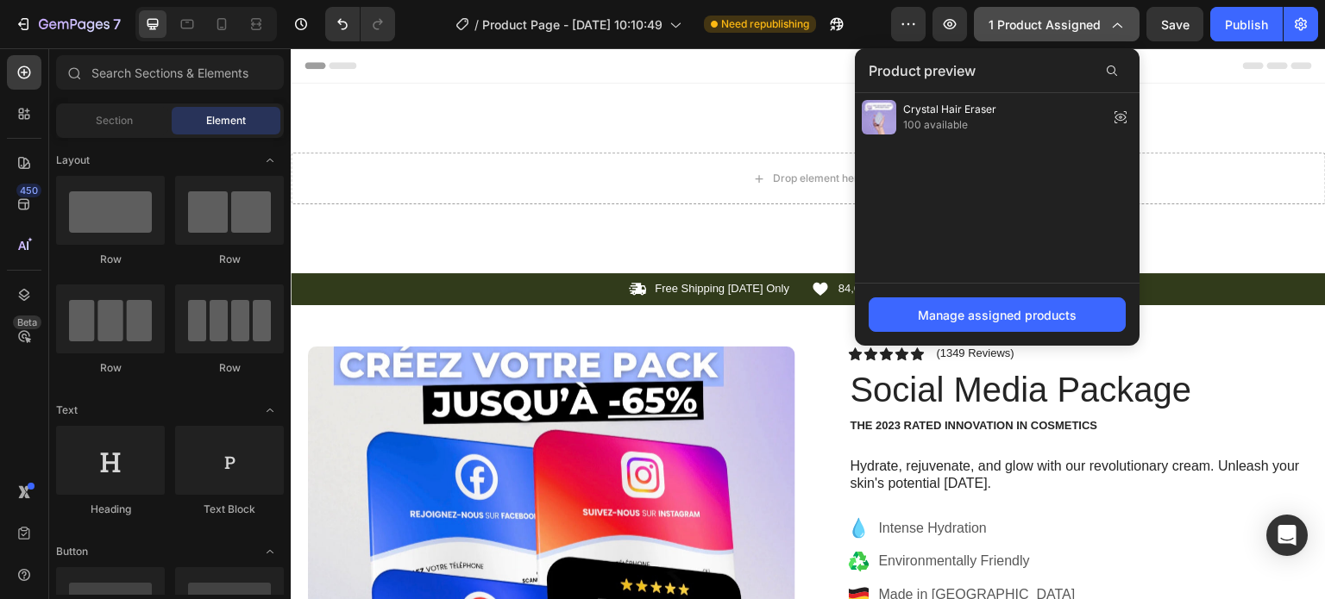
click at [1080, 26] on span "1 product assigned" at bounding box center [1044, 25] width 112 height 18
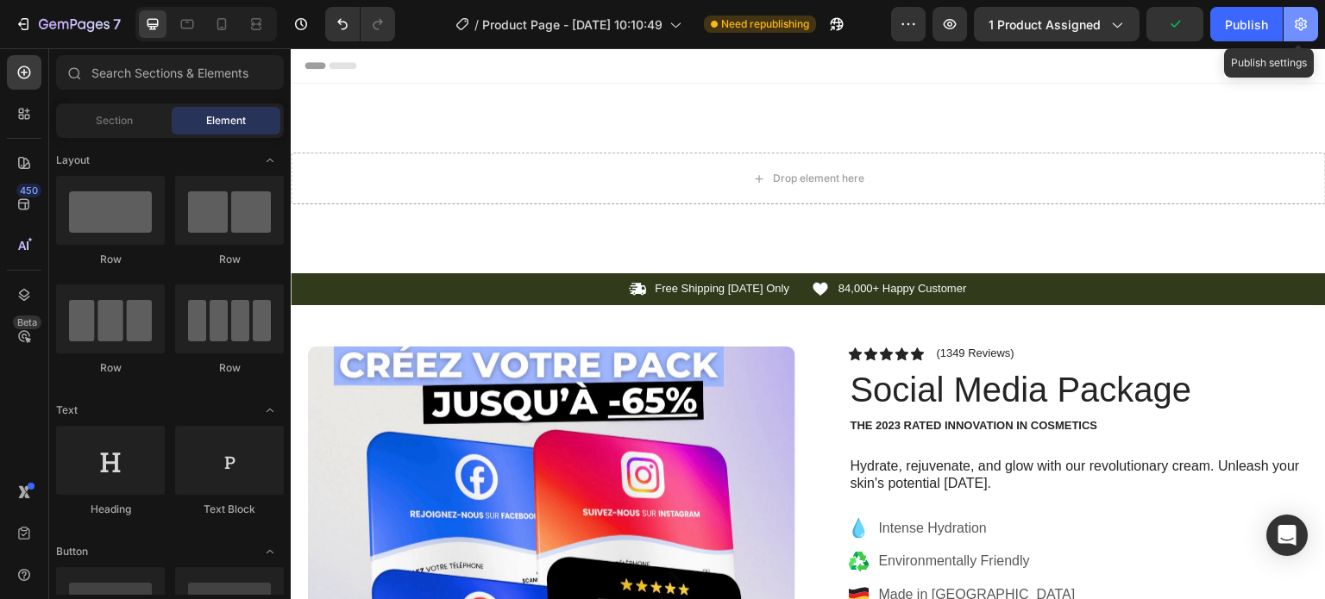
click at [1307, 31] on icon "button" at bounding box center [1300, 24] width 17 height 17
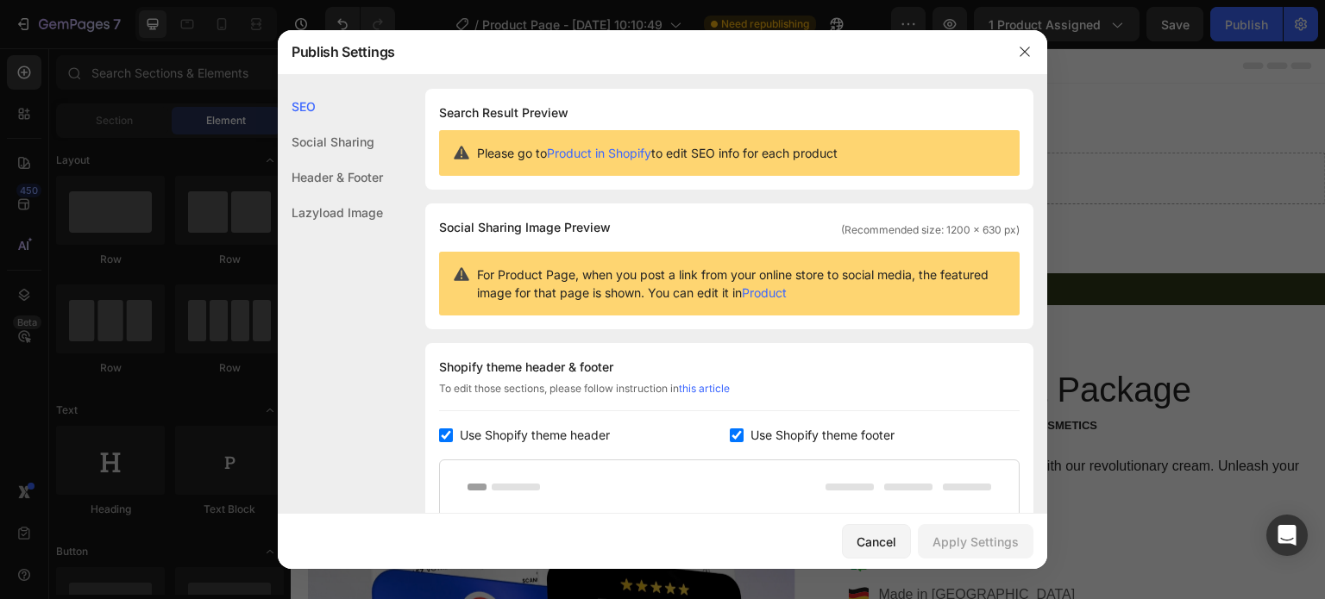
click at [339, 145] on div "Social Sharing" at bounding box center [330, 141] width 105 height 35
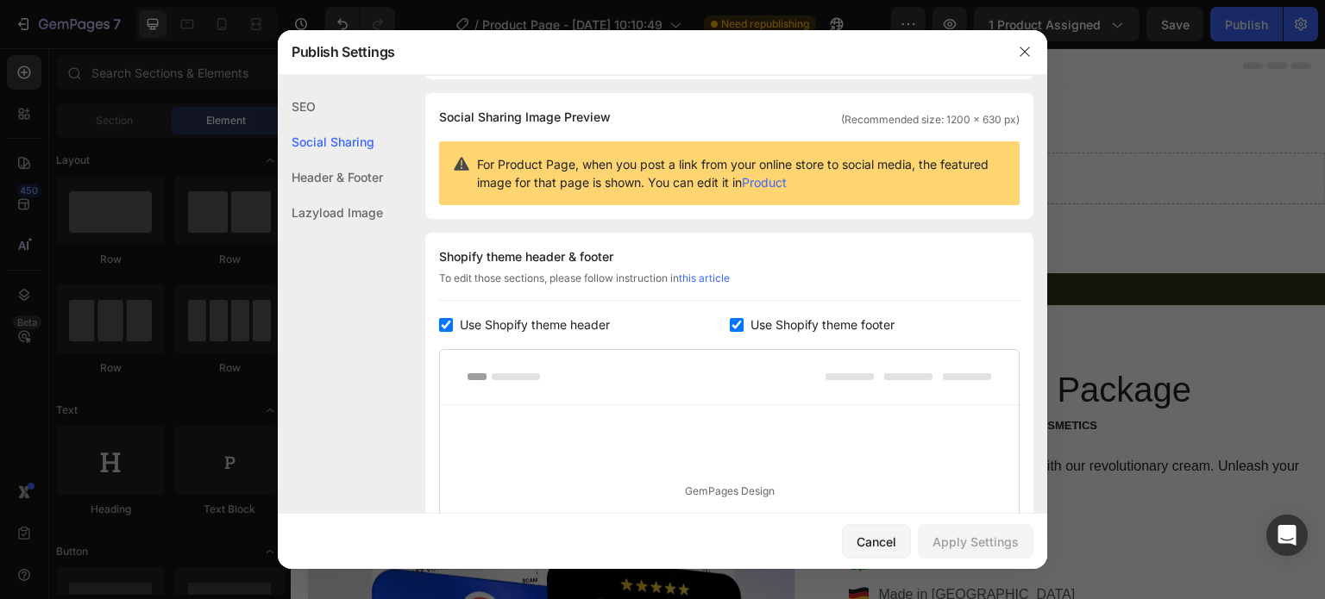
click at [338, 210] on div "Lazyload Image" at bounding box center [330, 212] width 105 height 35
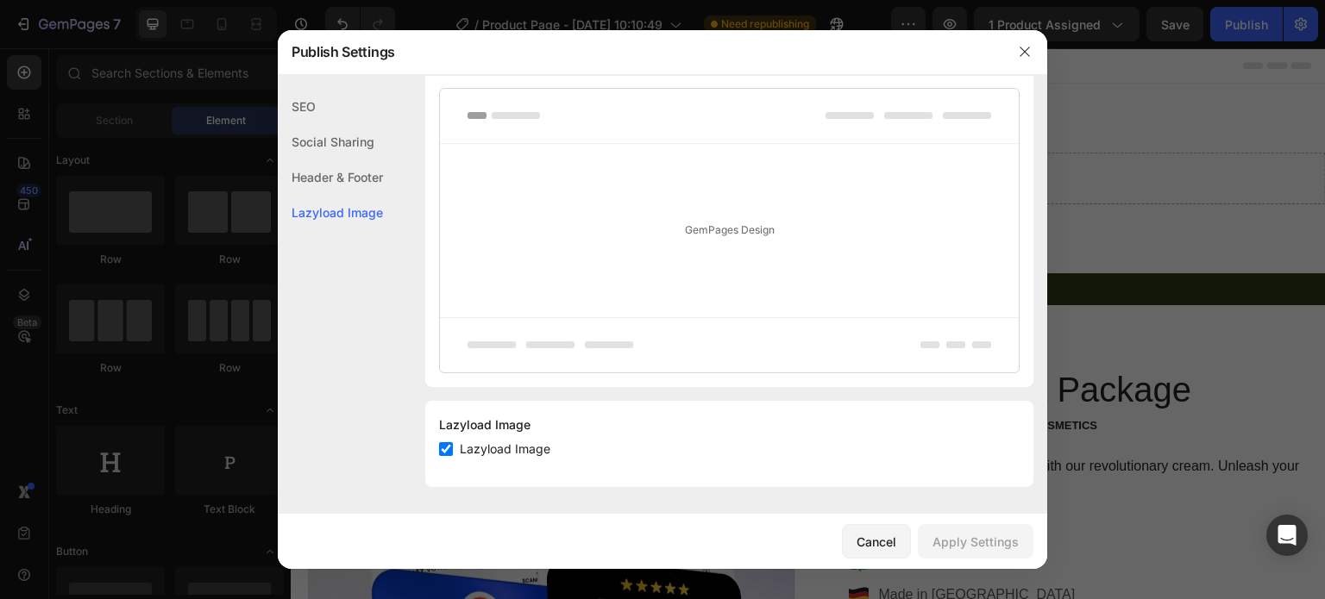
click at [340, 168] on div "Header & Footer" at bounding box center [330, 177] width 105 height 35
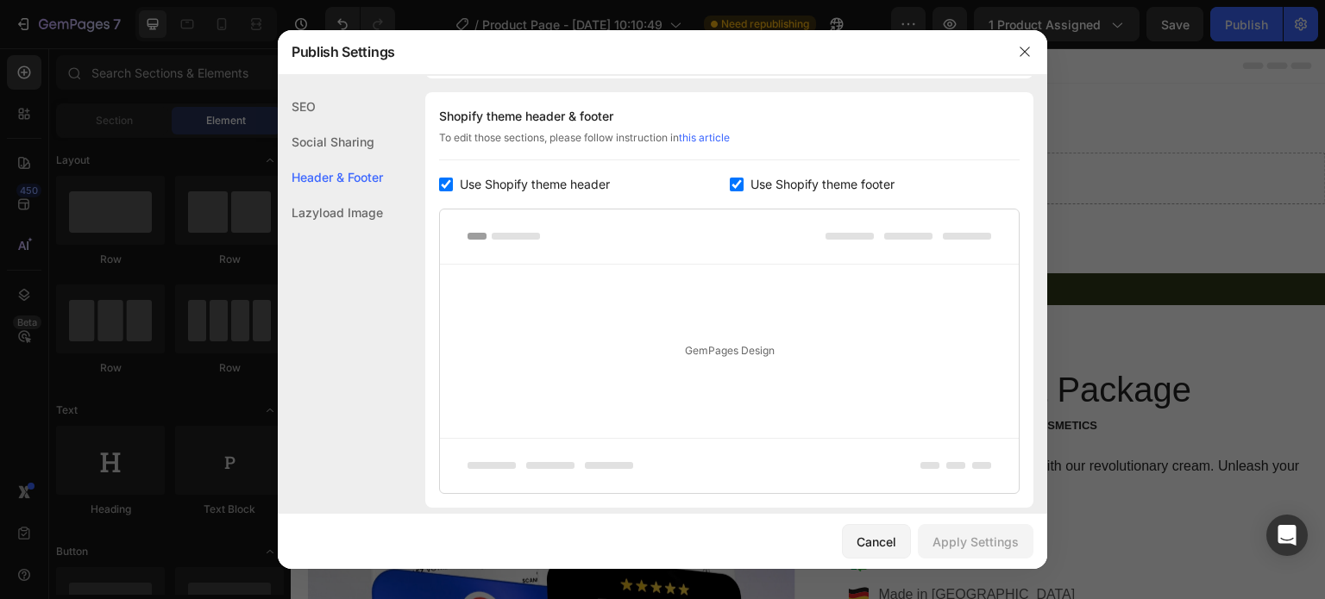
drag, startPoint x: 328, startPoint y: 137, endPoint x: 317, endPoint y: 120, distance: 20.6
click at [328, 136] on div "Social Sharing" at bounding box center [330, 141] width 105 height 35
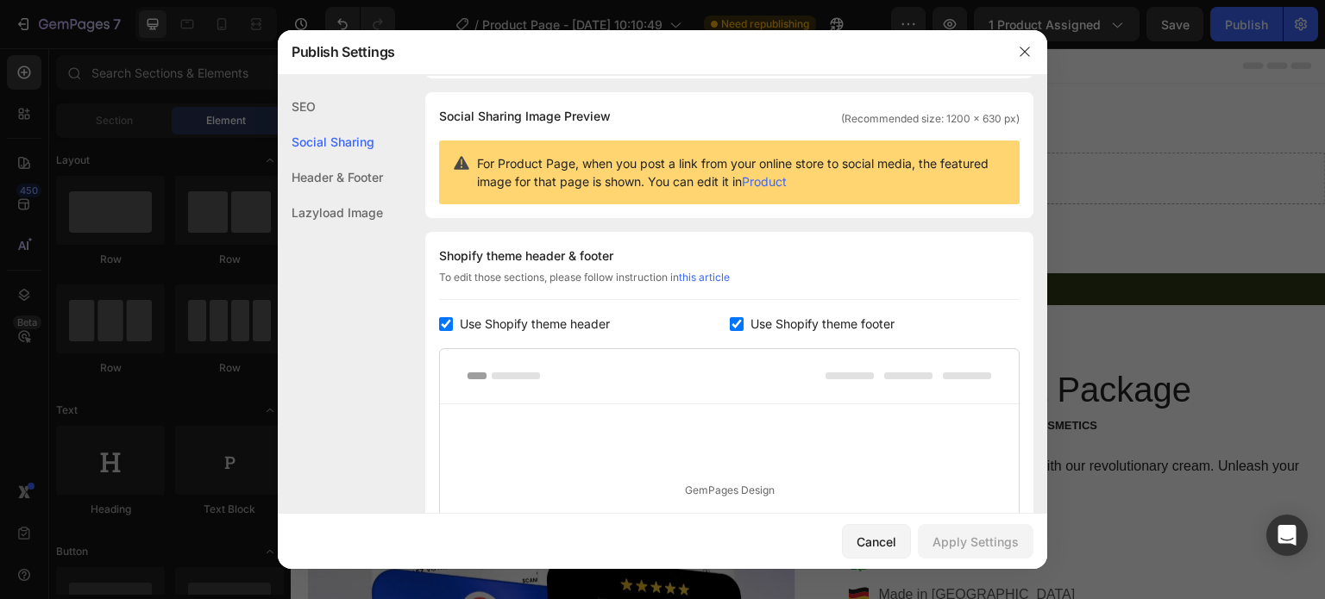
click at [307, 101] on div "SEO" at bounding box center [330, 106] width 105 height 35
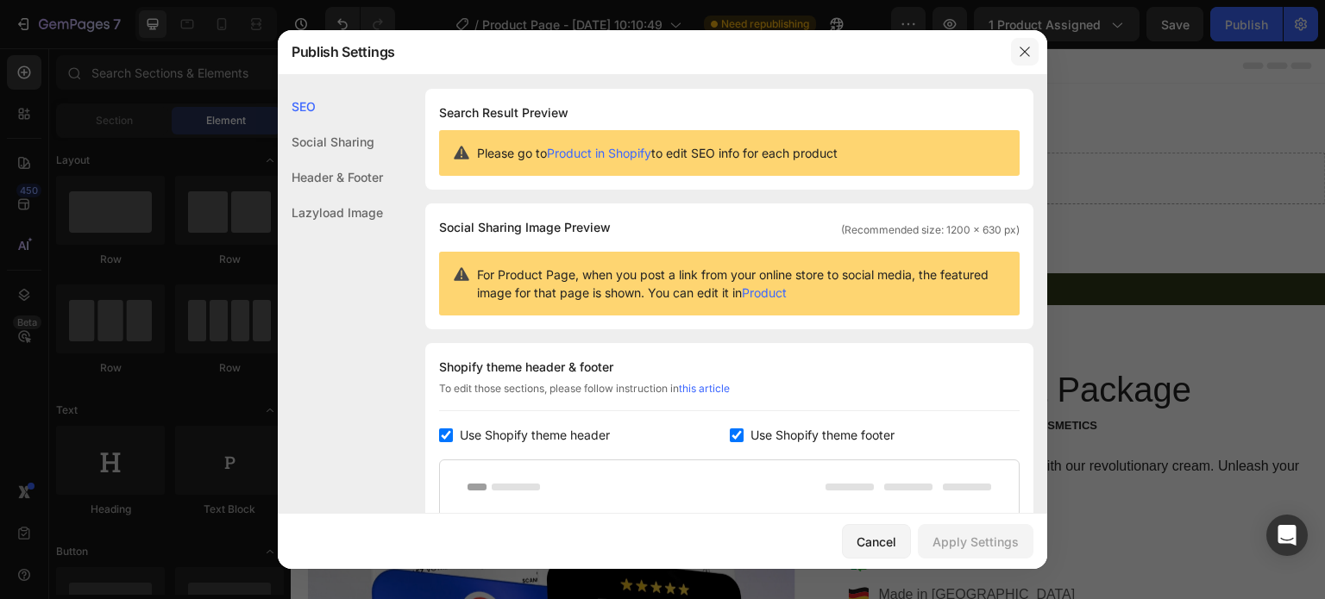
click at [1031, 49] on button "button" at bounding box center [1025, 52] width 28 height 28
